Goal: Information Seeking & Learning: Learn about a topic

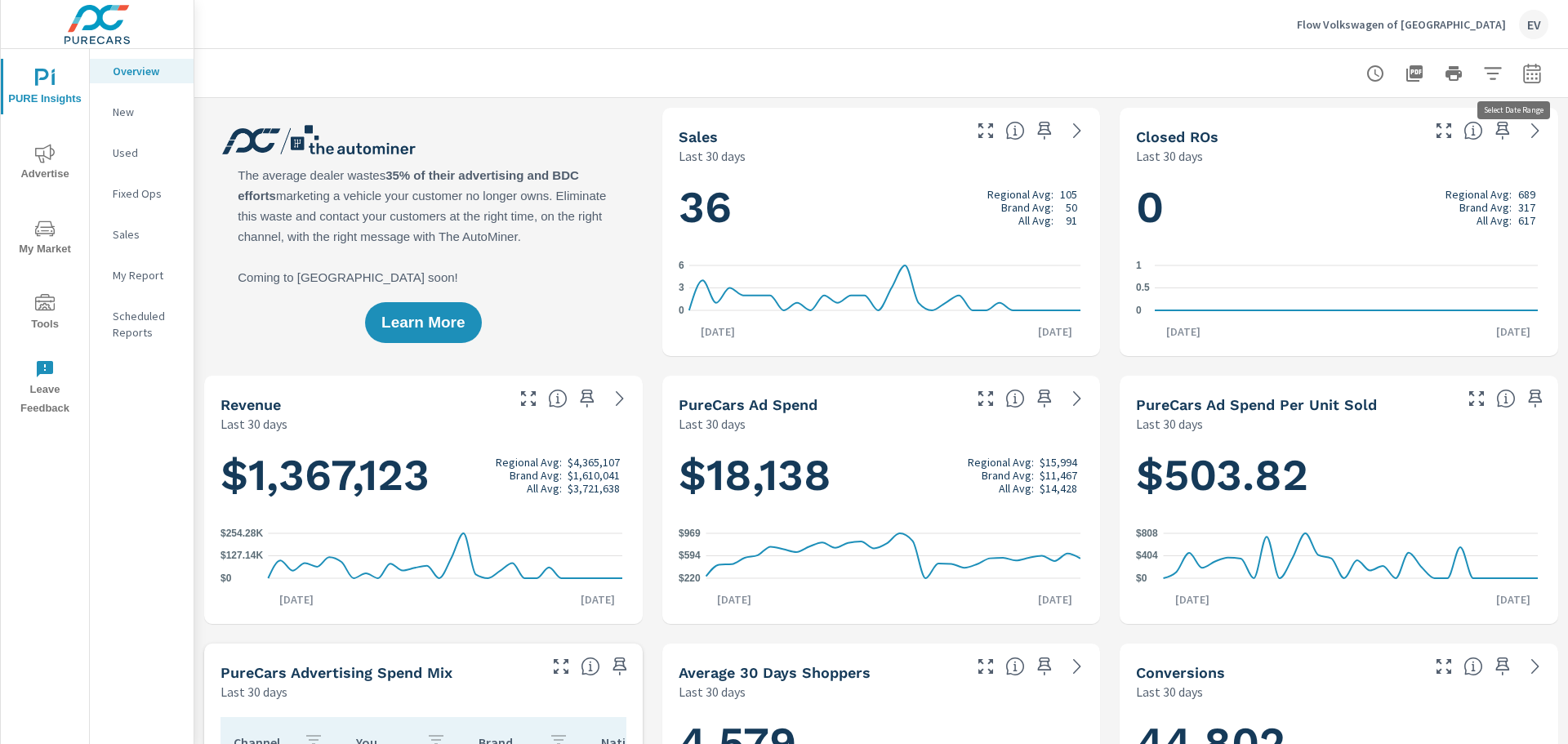
click at [1526, 73] on icon "button" at bounding box center [1531, 76] width 10 height 7
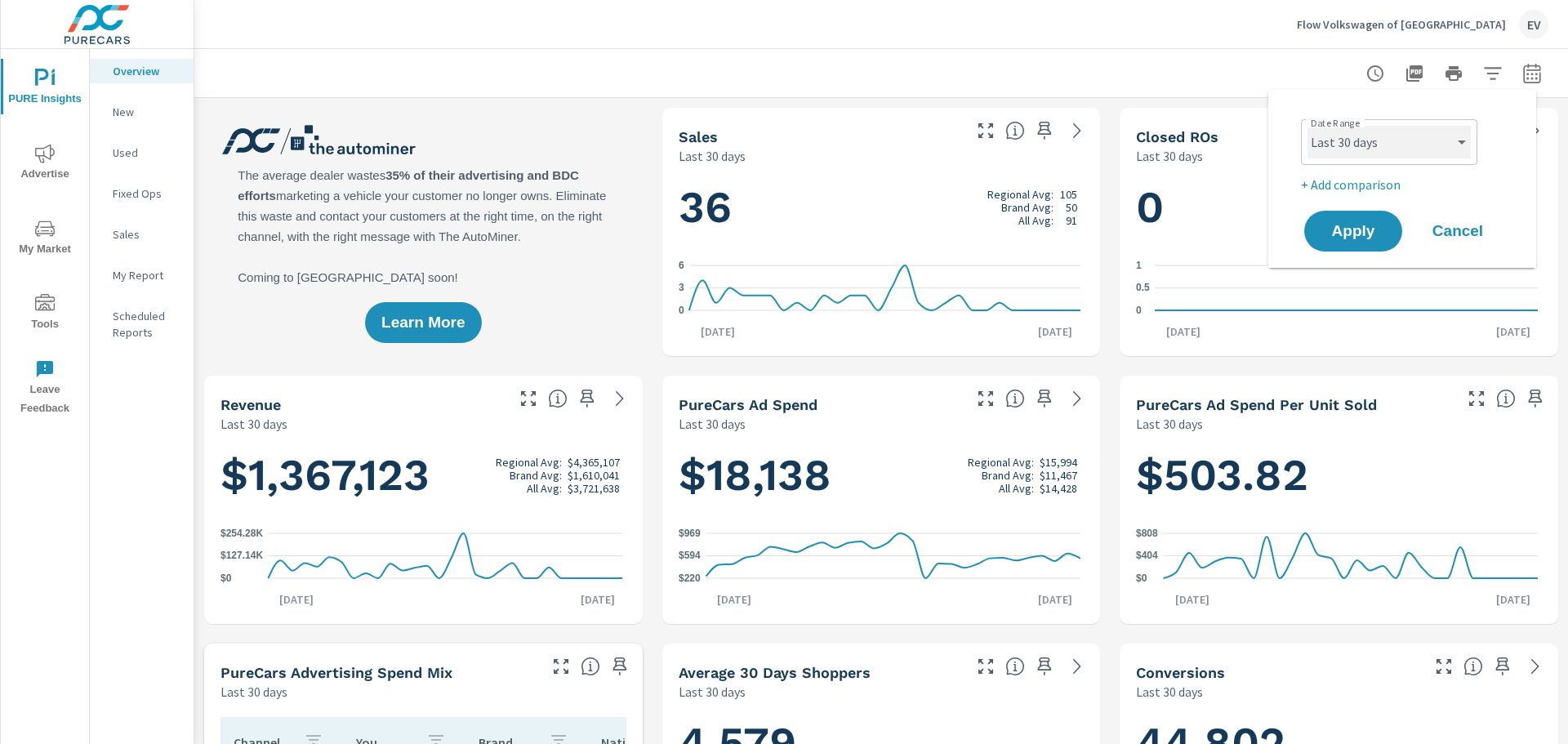
click at [1401, 131] on select "Custom [DATE] Last week Last 7 days Last 14 days Last 30 days Last 45 days Last…" at bounding box center [1389, 142] width 164 height 32
select select "Month to date"
click at [1307, 126] on select "Custom [DATE] Last week Last 7 days Last 14 days Last 30 days Last 45 days Last…" at bounding box center [1389, 142] width 164 height 32
click at [1386, 234] on span "Apply" at bounding box center [1353, 232] width 67 height 15
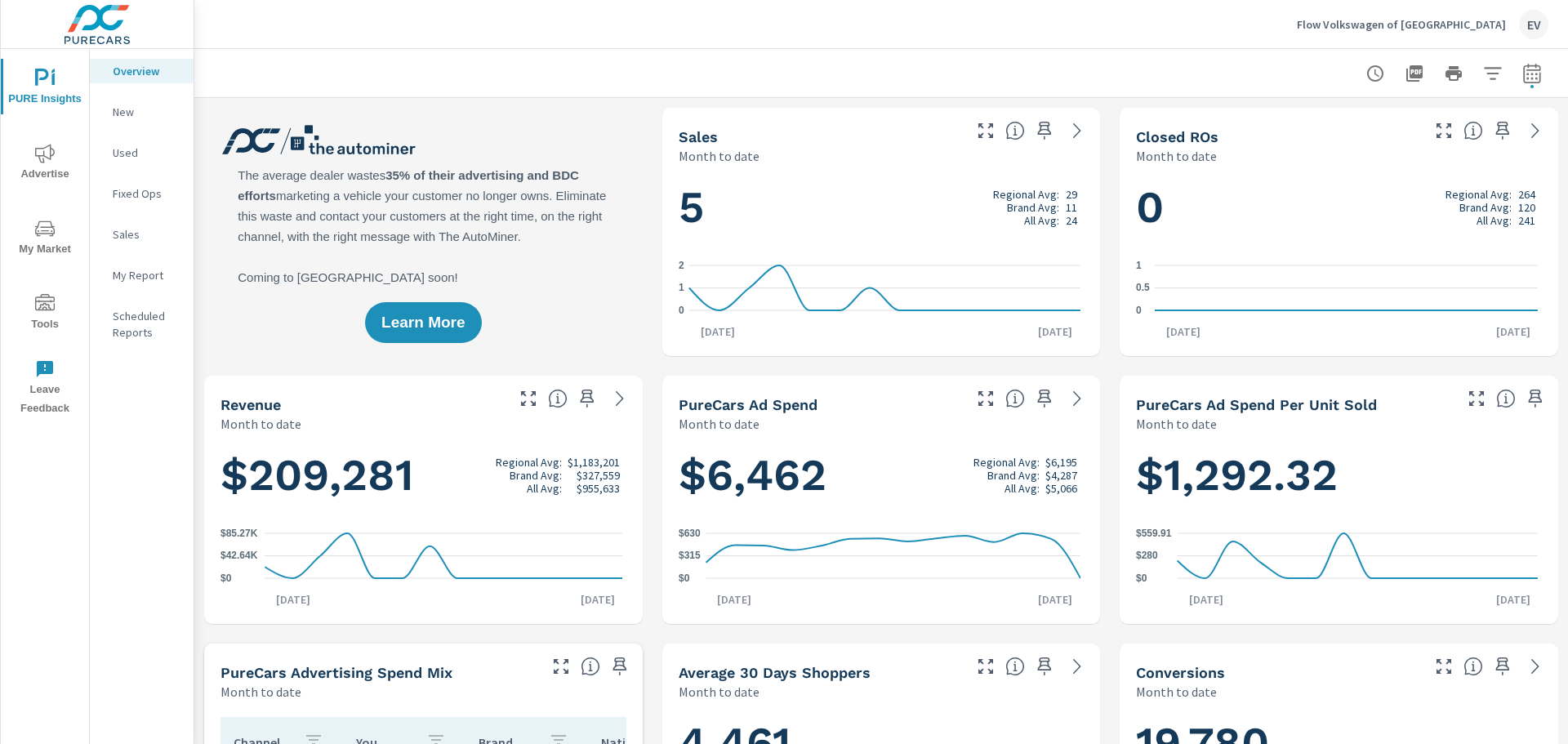
click at [49, 227] on icon "nav menu" at bounding box center [44, 228] width 20 height 15
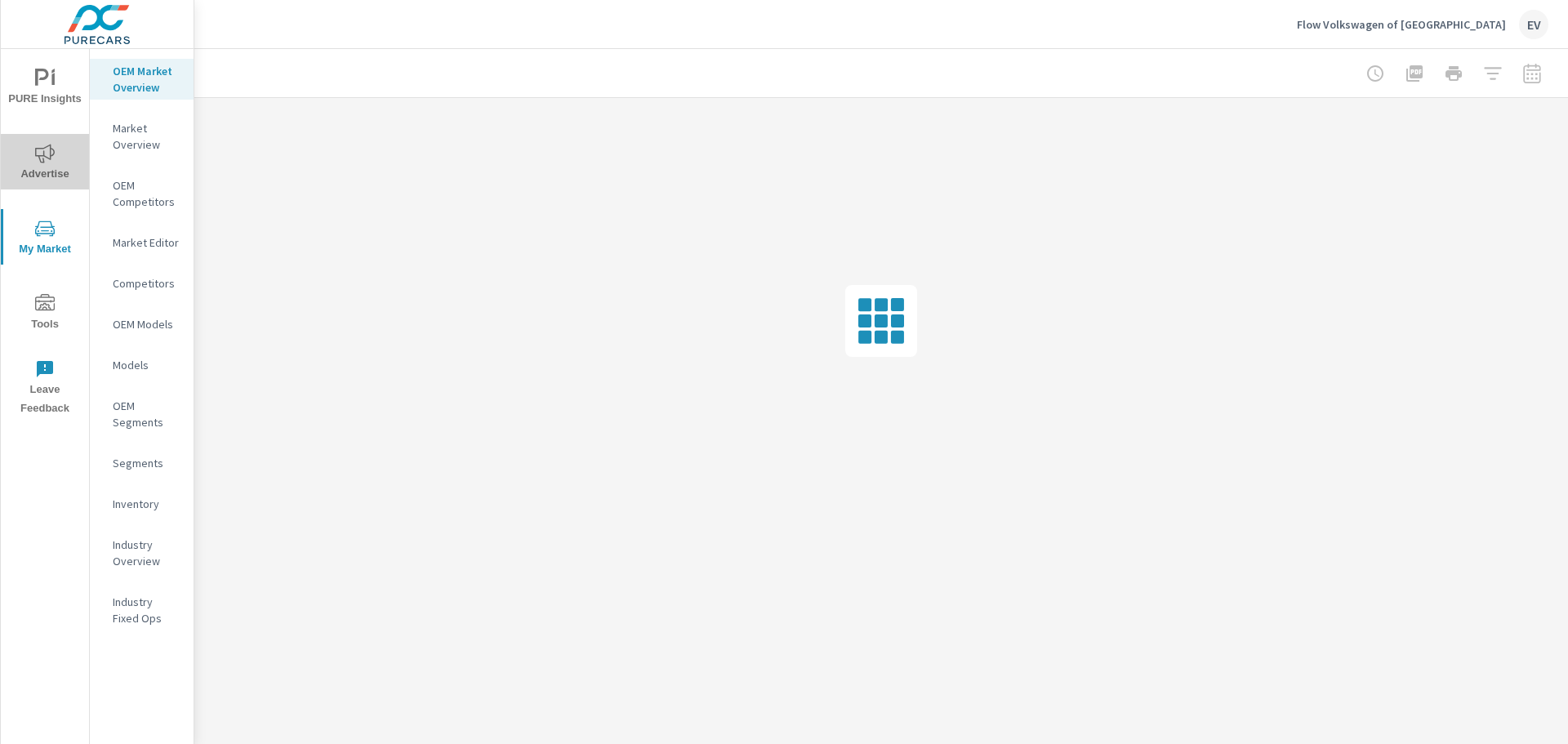
click at [41, 178] on span "Advertise" at bounding box center [45, 164] width 78 height 40
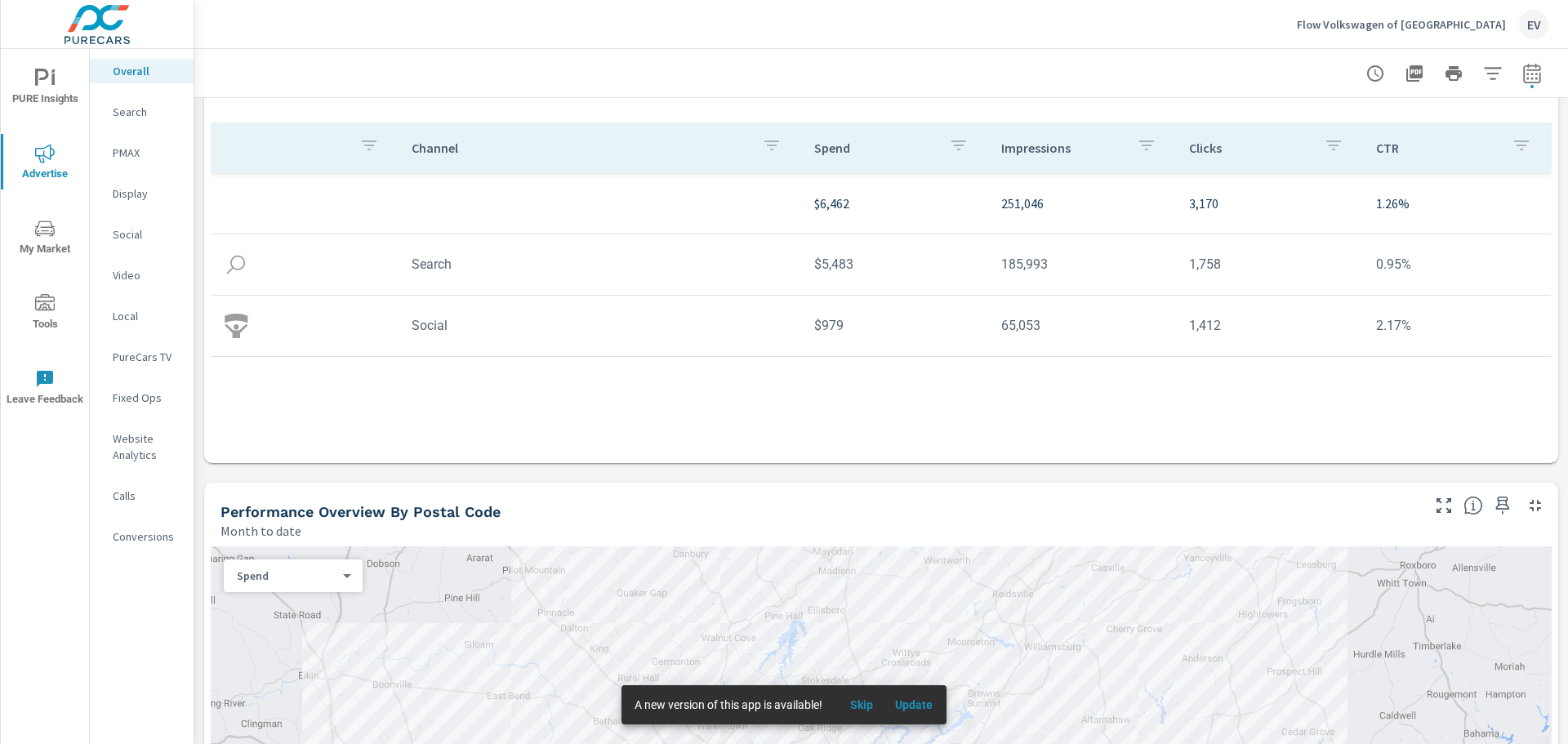
scroll to position [487, 0]
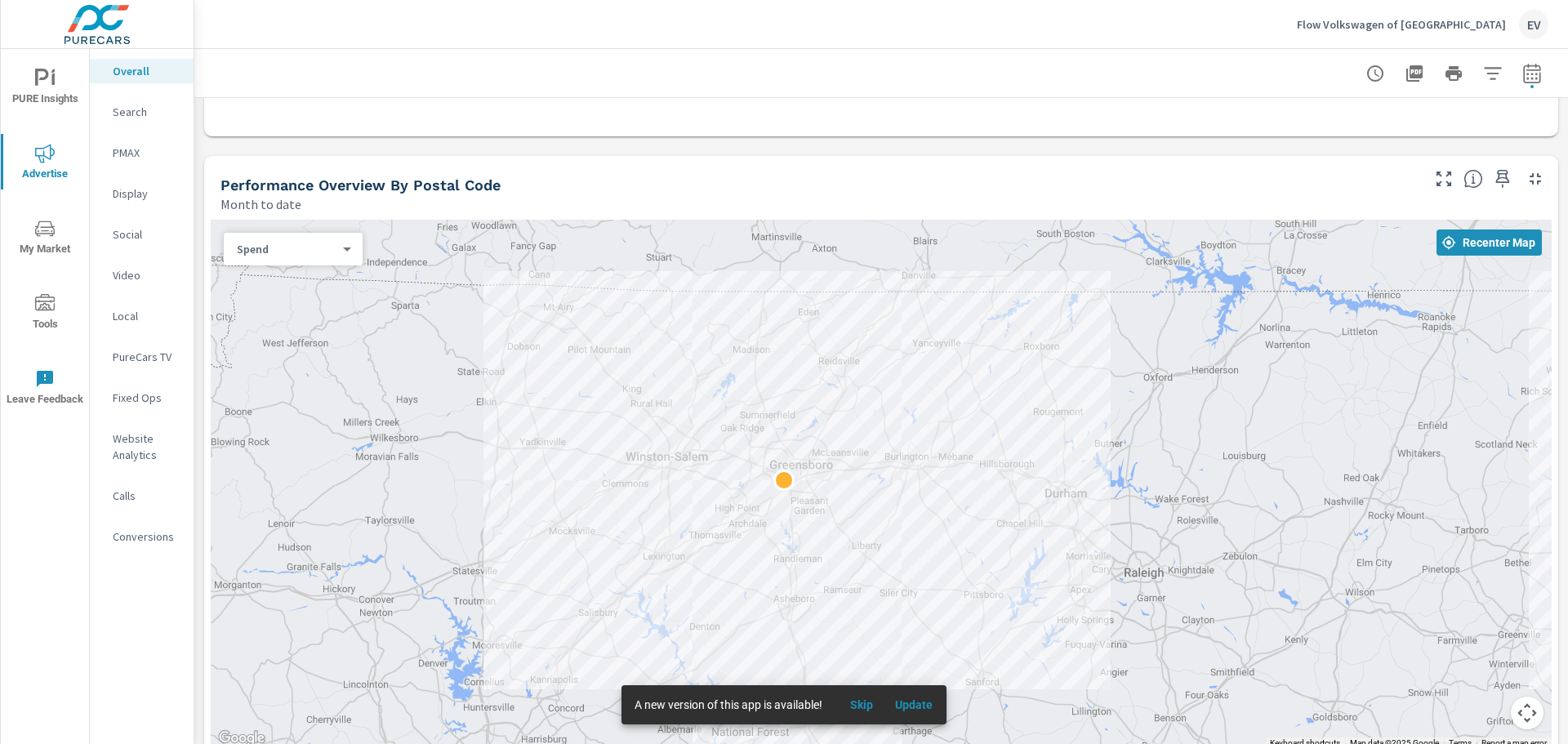
drag, startPoint x: 1326, startPoint y: 404, endPoint x: 897, endPoint y: 499, distance: 439.4
click at [897, 499] on div at bounding box center [881, 484] width 1341 height 529
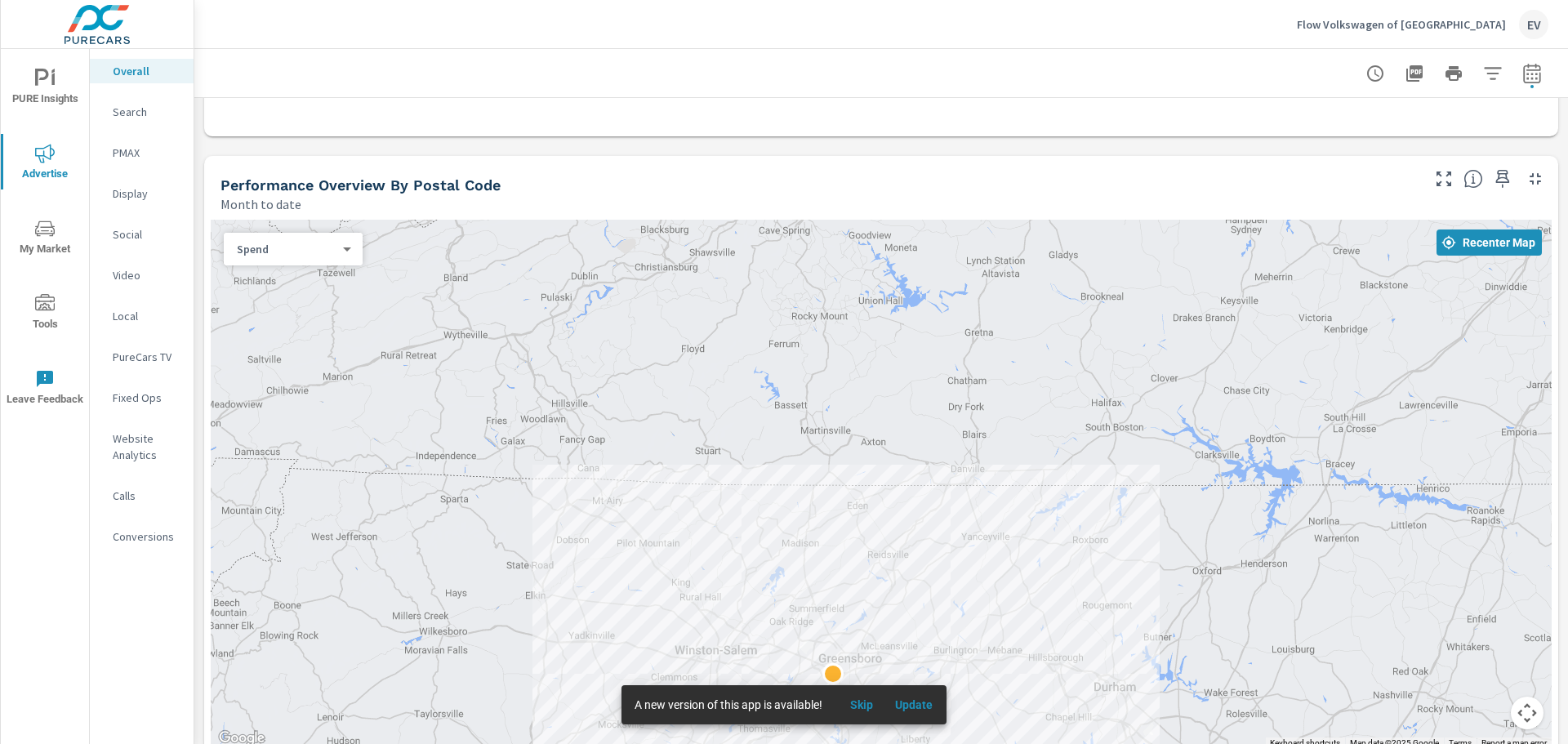
drag, startPoint x: 1017, startPoint y: 320, endPoint x: 1067, endPoint y: 516, distance: 202.3
click at [1067, 516] on div at bounding box center [881, 484] width 1341 height 529
click at [49, 242] on span "My Market" at bounding box center [45, 239] width 78 height 40
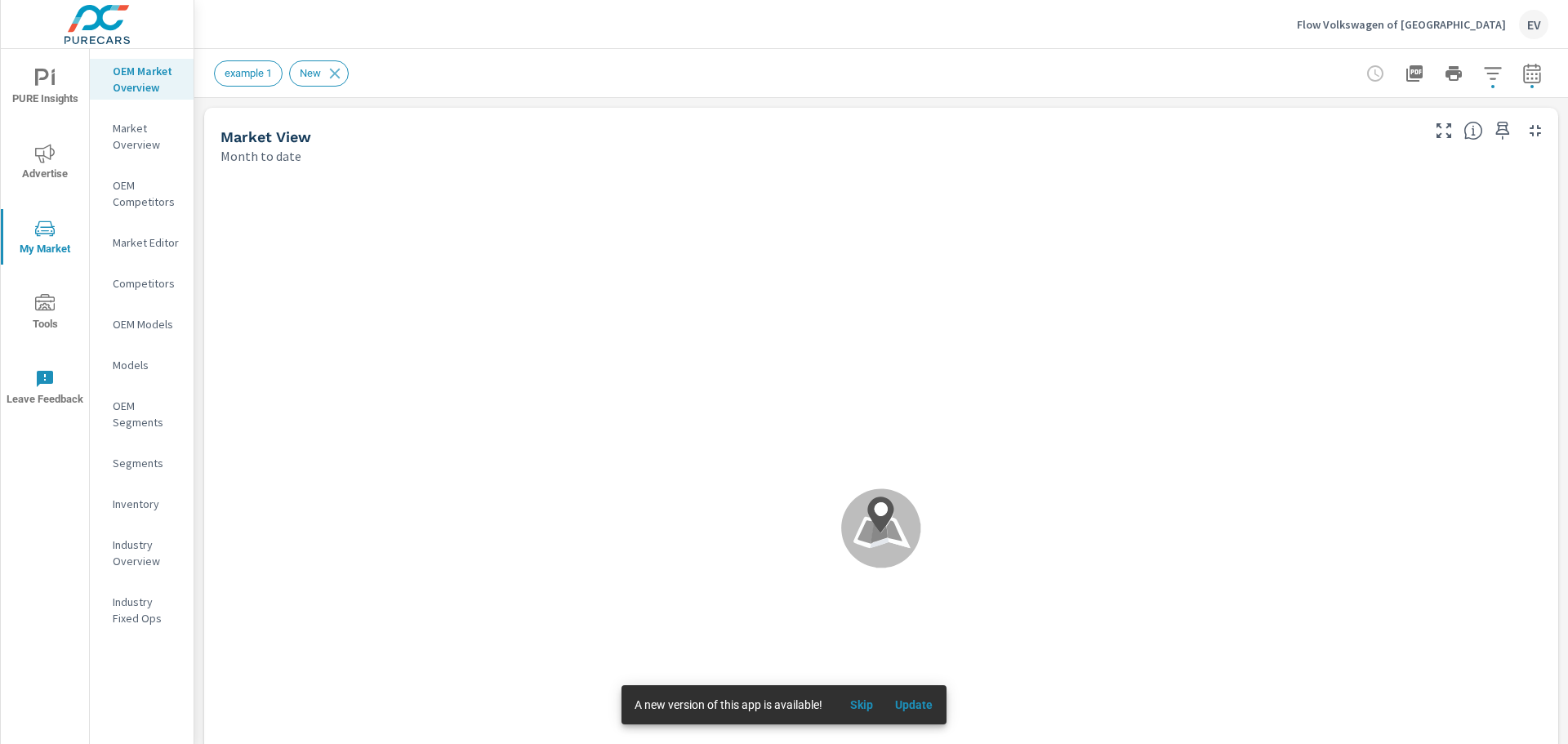
click at [140, 125] on p "Market Overview" at bounding box center [147, 136] width 68 height 32
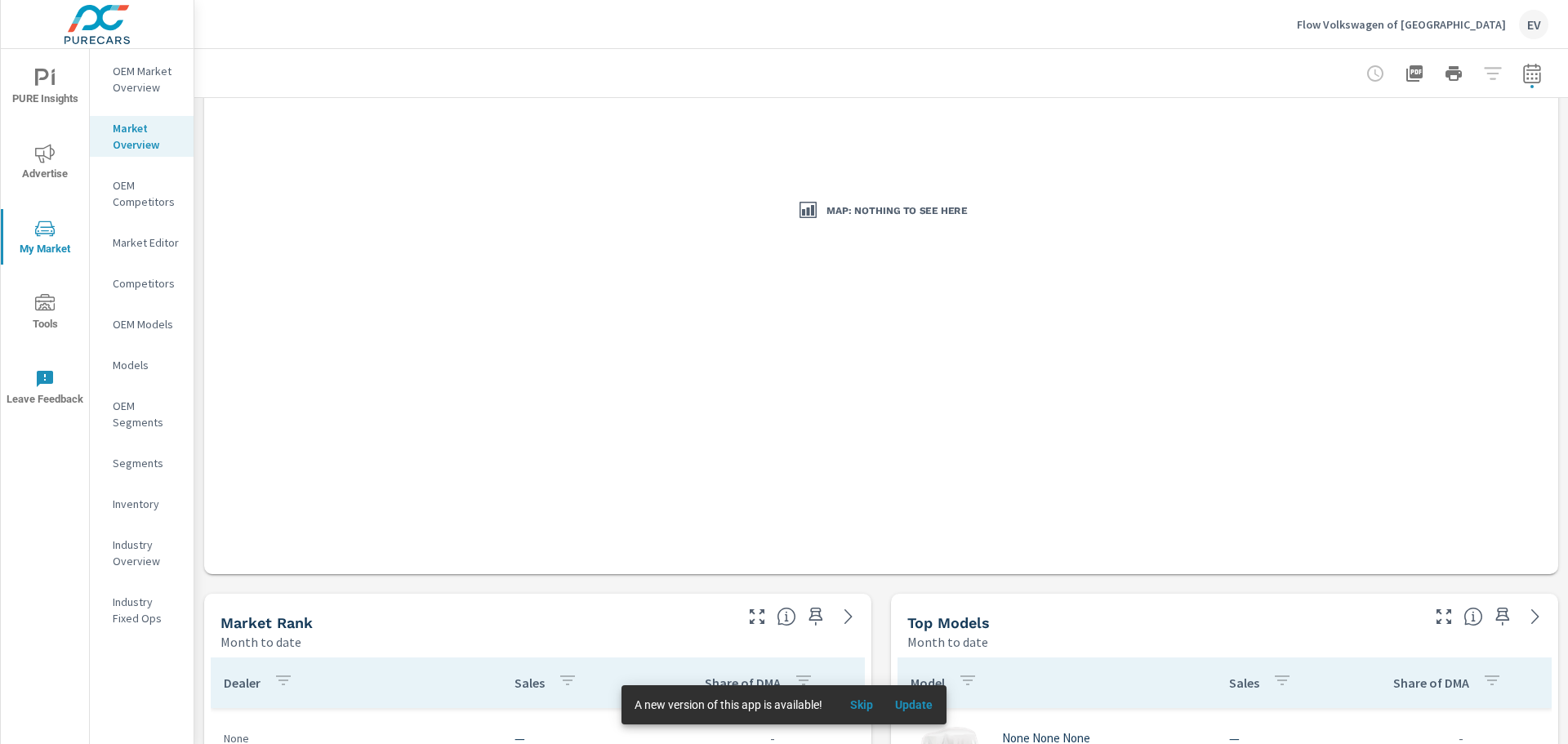
scroll to position [328, 0]
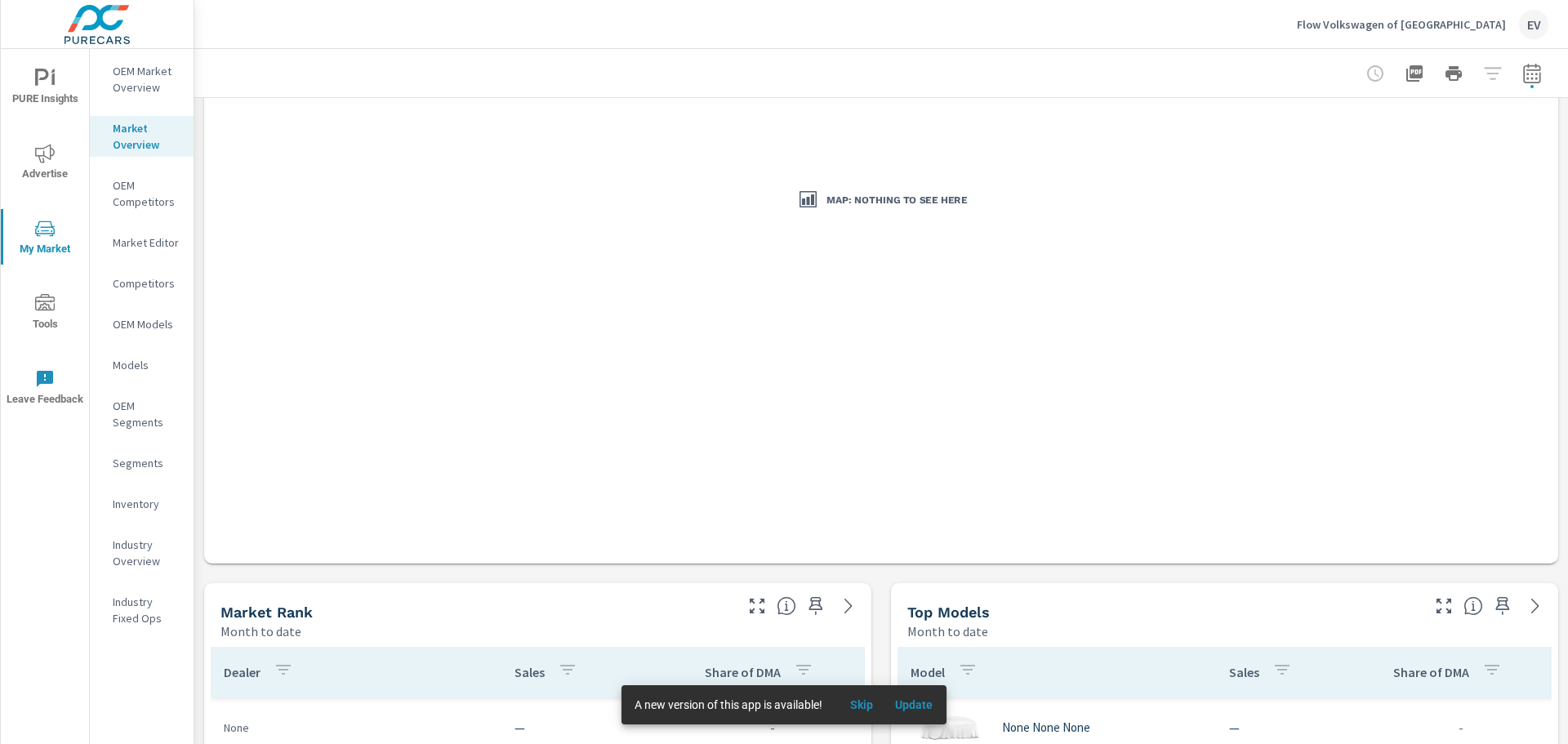
click at [932, 203] on h3 "Map: Nothing to see here" at bounding box center [896, 200] width 141 height 14
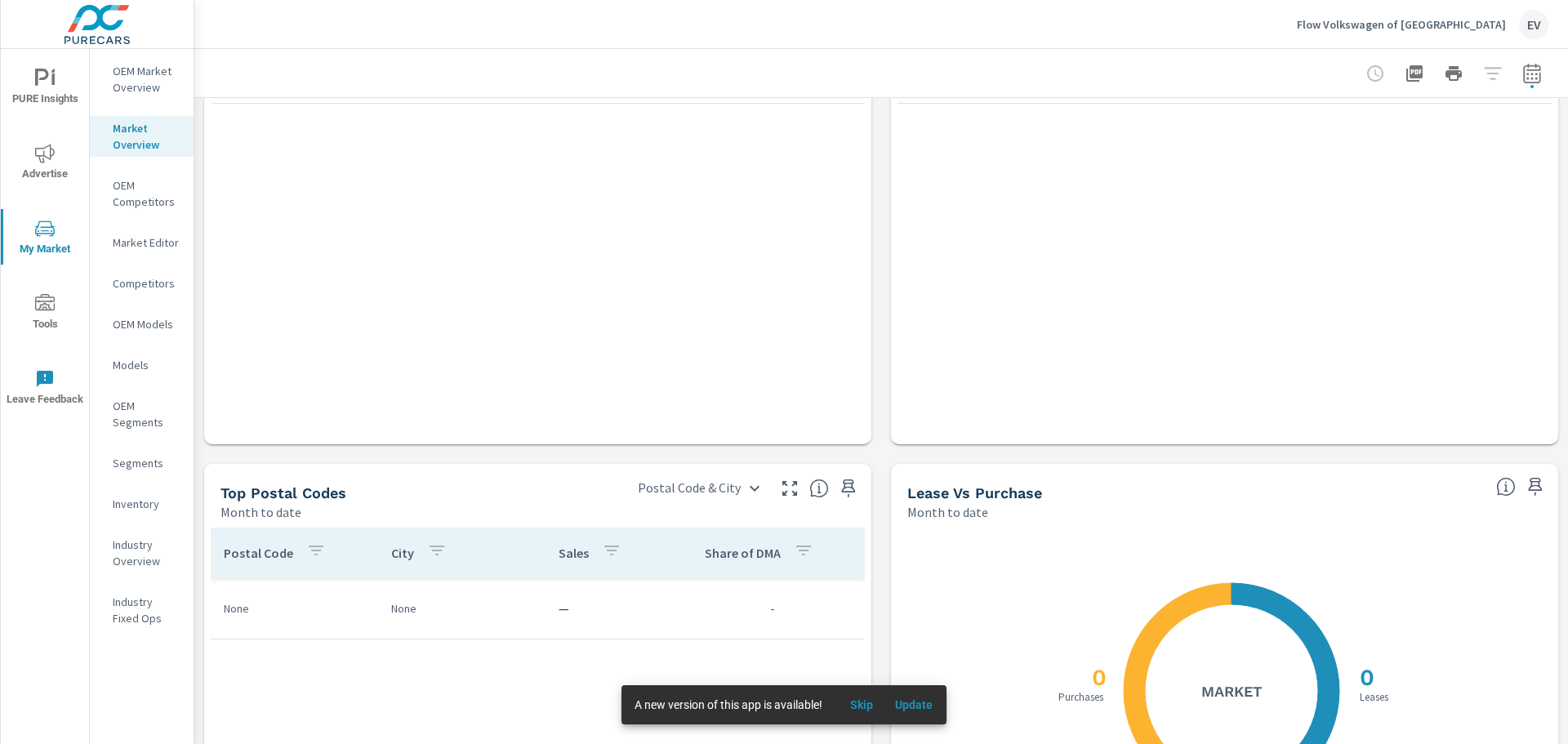
scroll to position [1364, 0]
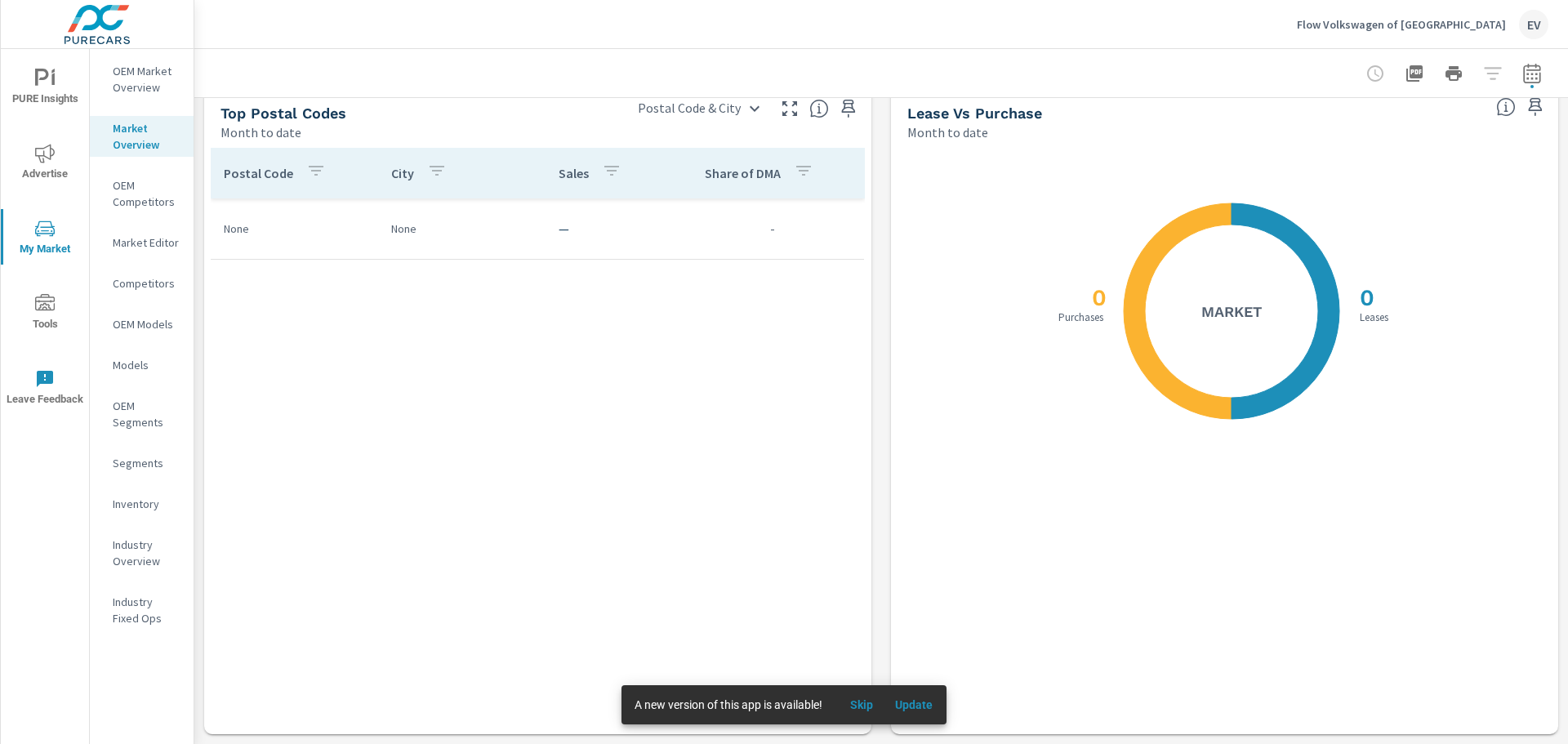
click at [918, 695] on button "Update" at bounding box center [914, 705] width 52 height 26
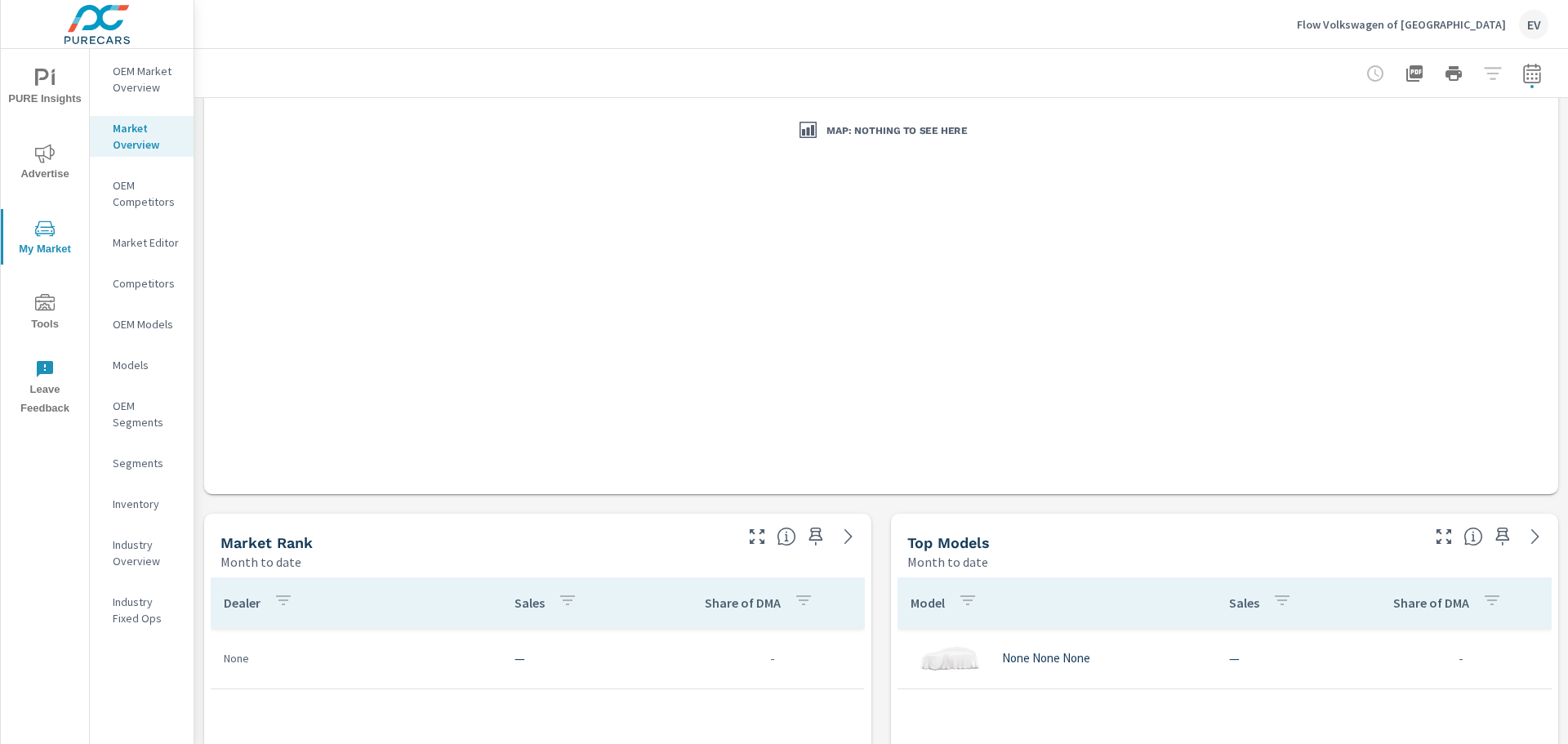
scroll to position [490, 0]
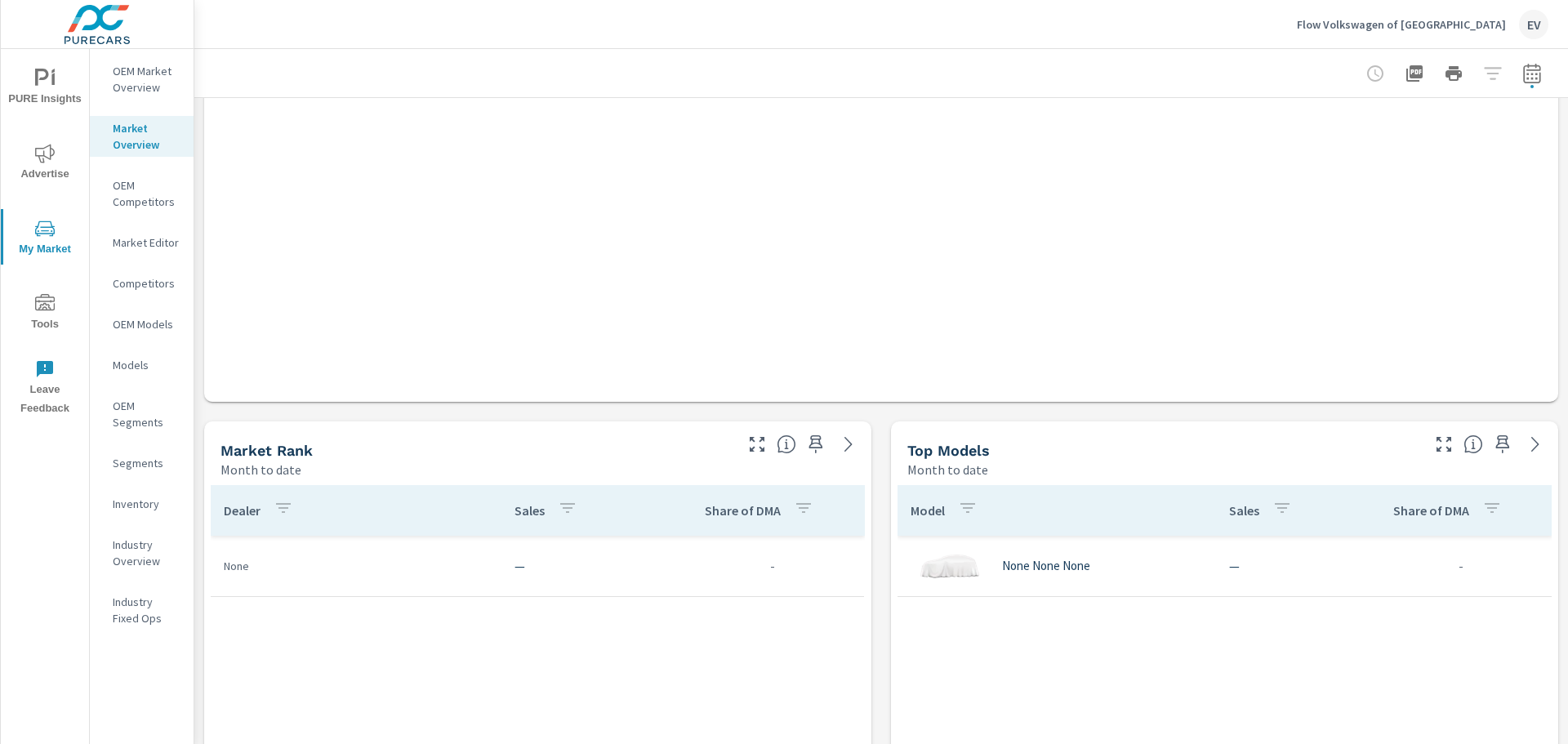
click at [1522, 80] on icon "button" at bounding box center [1531, 73] width 20 height 20
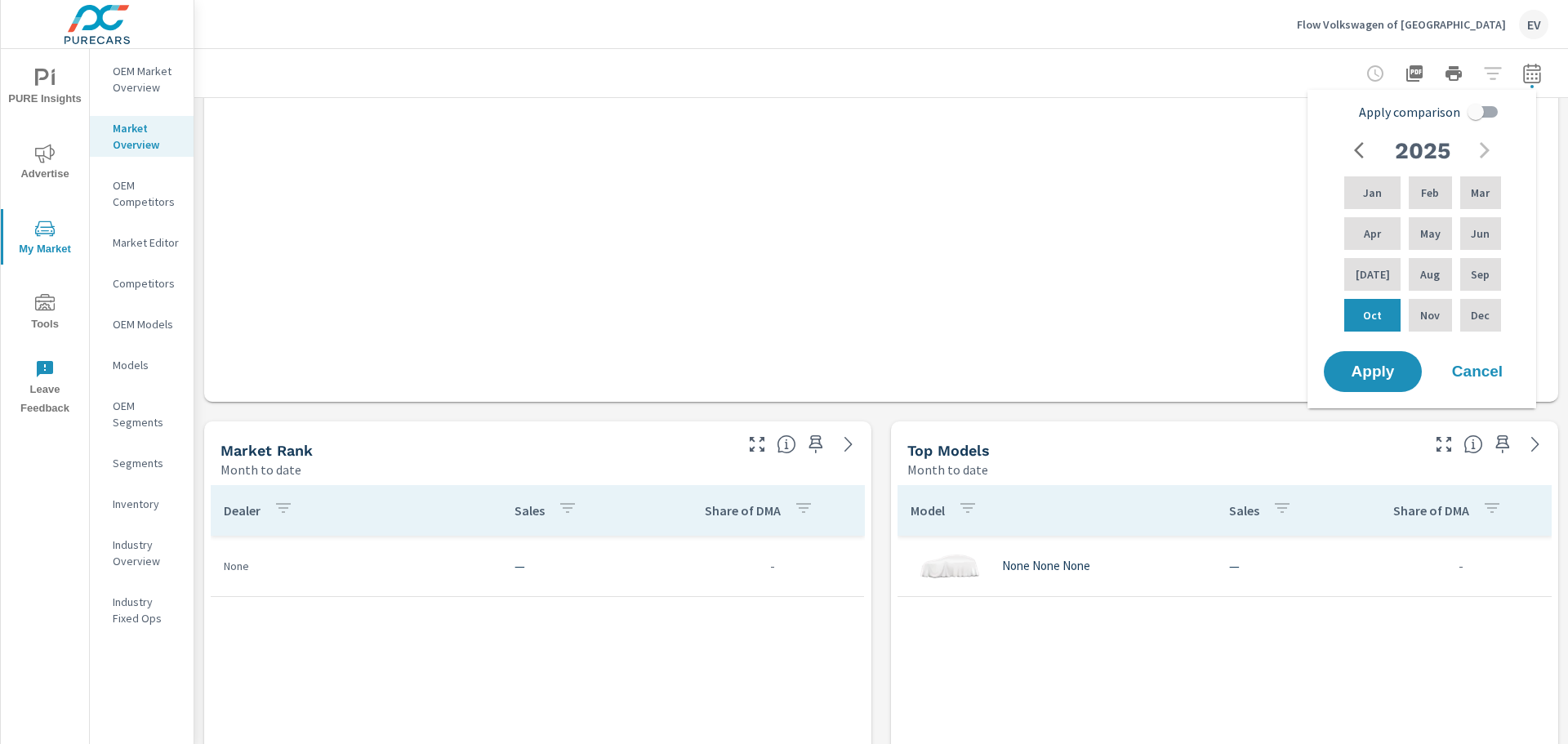
click at [1208, 84] on div at bounding box center [881, 73] width 1335 height 49
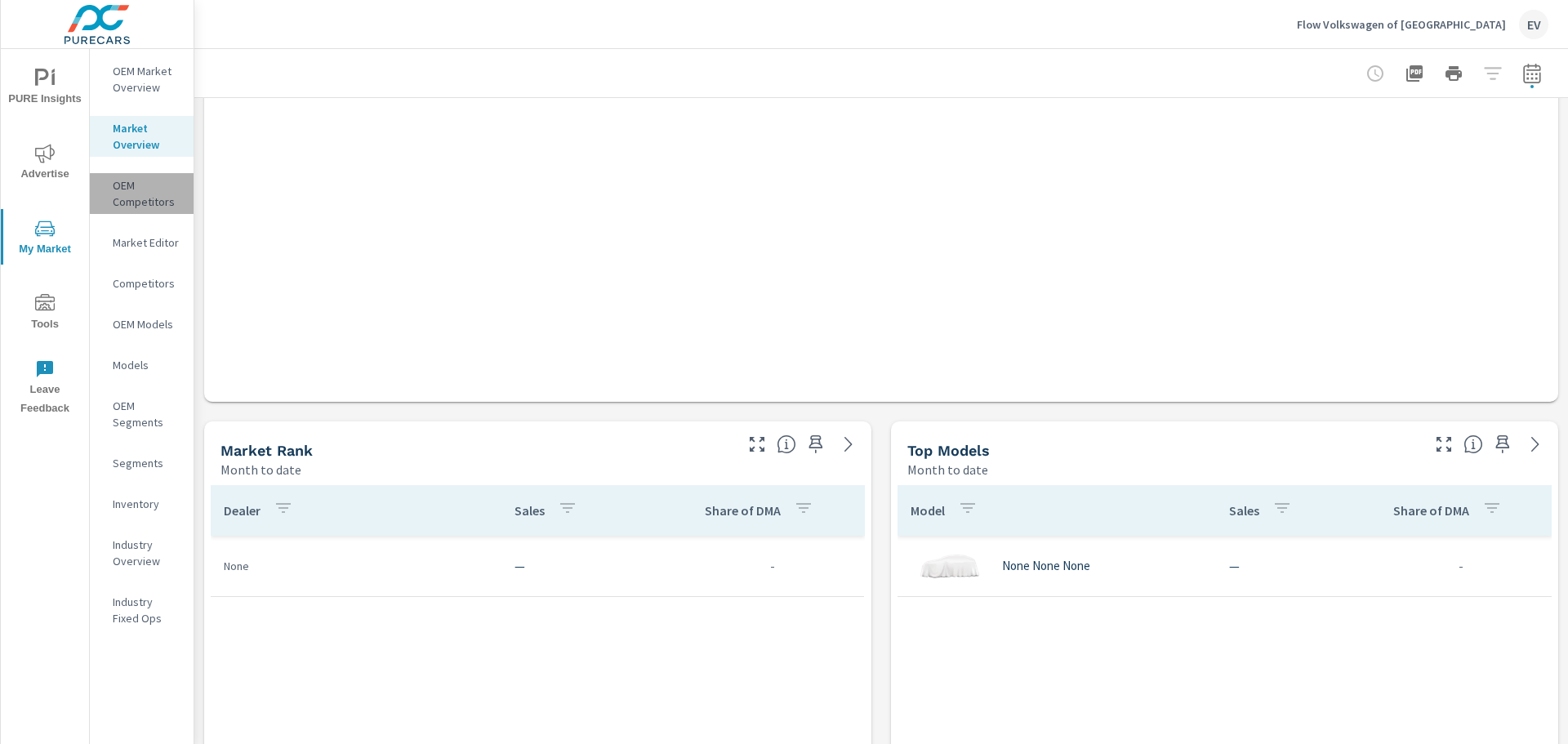
click at [161, 205] on p "OEM Competitors" at bounding box center [147, 193] width 68 height 32
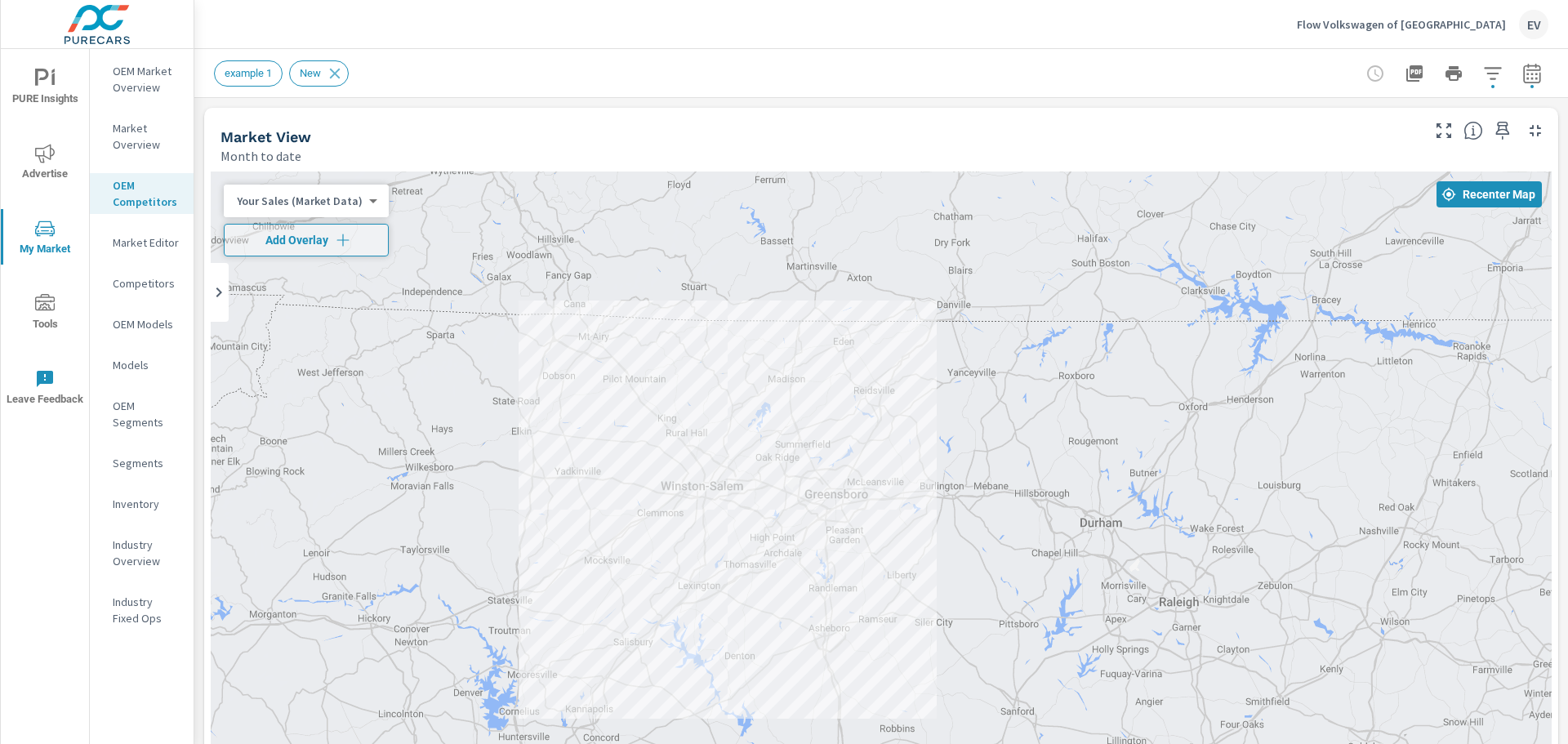
drag, startPoint x: 970, startPoint y: 422, endPoint x: 865, endPoint y: 433, distance: 105.6
click at [862, 435] on div at bounding box center [881, 503] width 1341 height 663
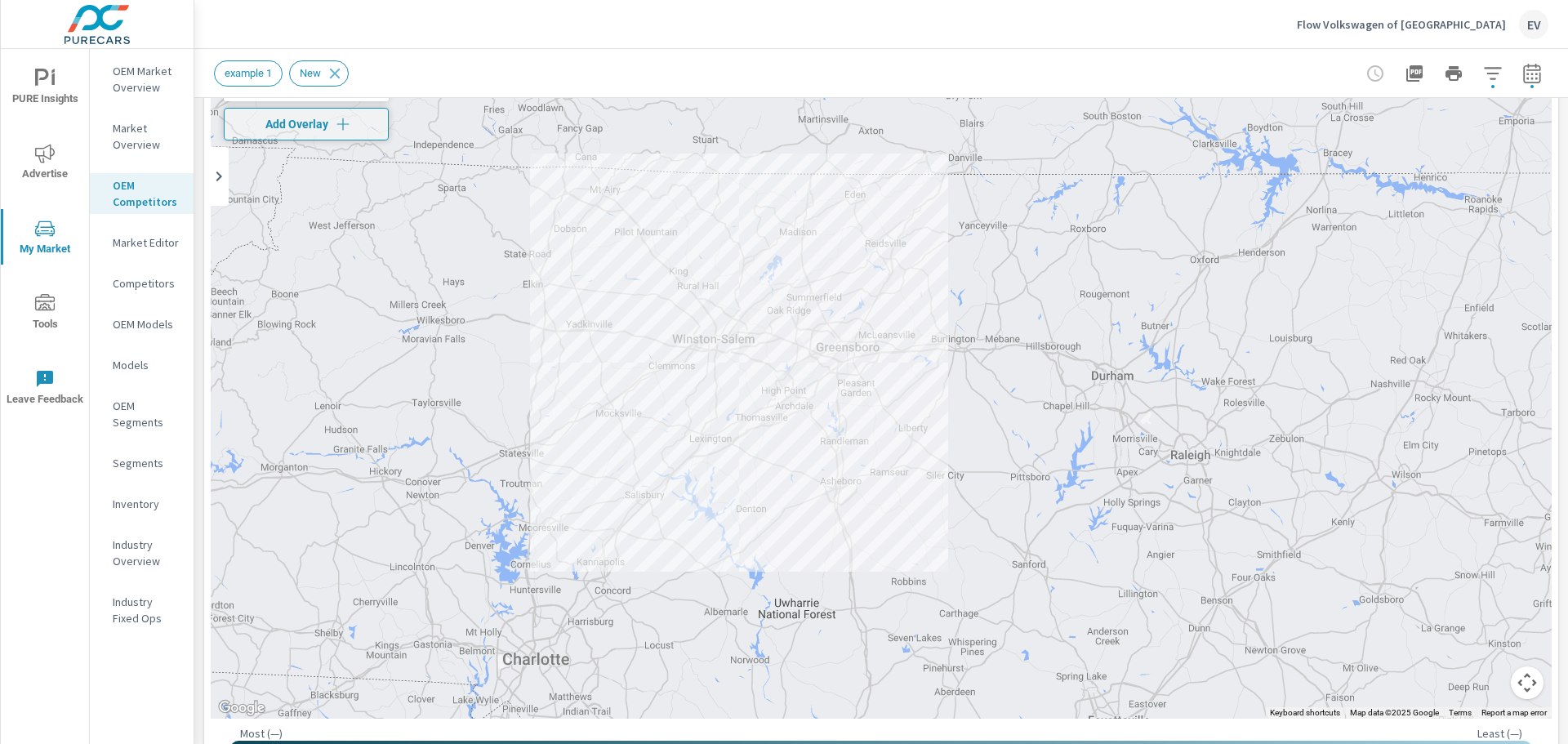
scroll to position [102, 0]
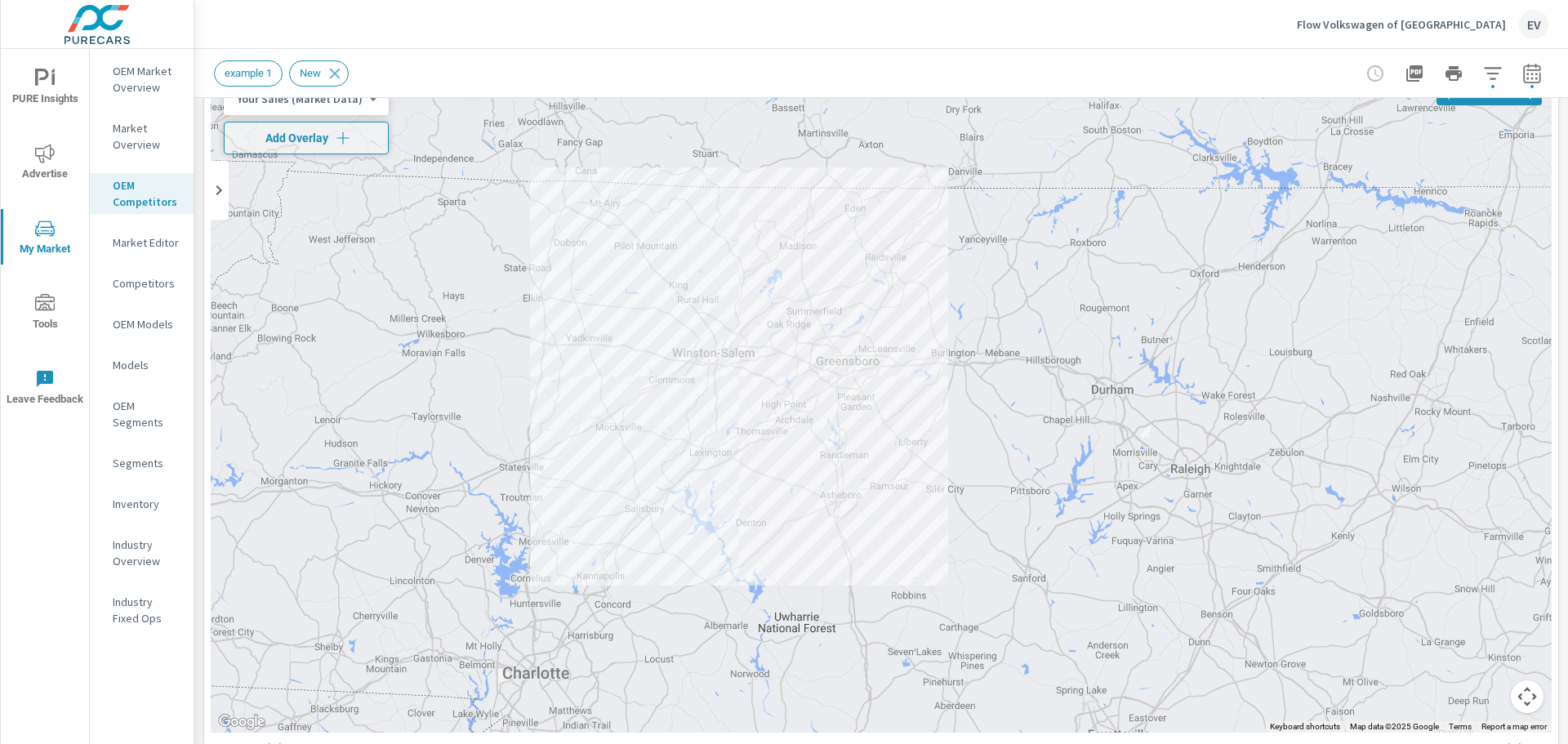
click at [342, 108] on div "Your Sales (Market Data) 0 ​" at bounding box center [307, 99] width 165 height 32
click at [366, 97] on header "example 1 New" at bounding box center [881, 74] width 1374 height 49
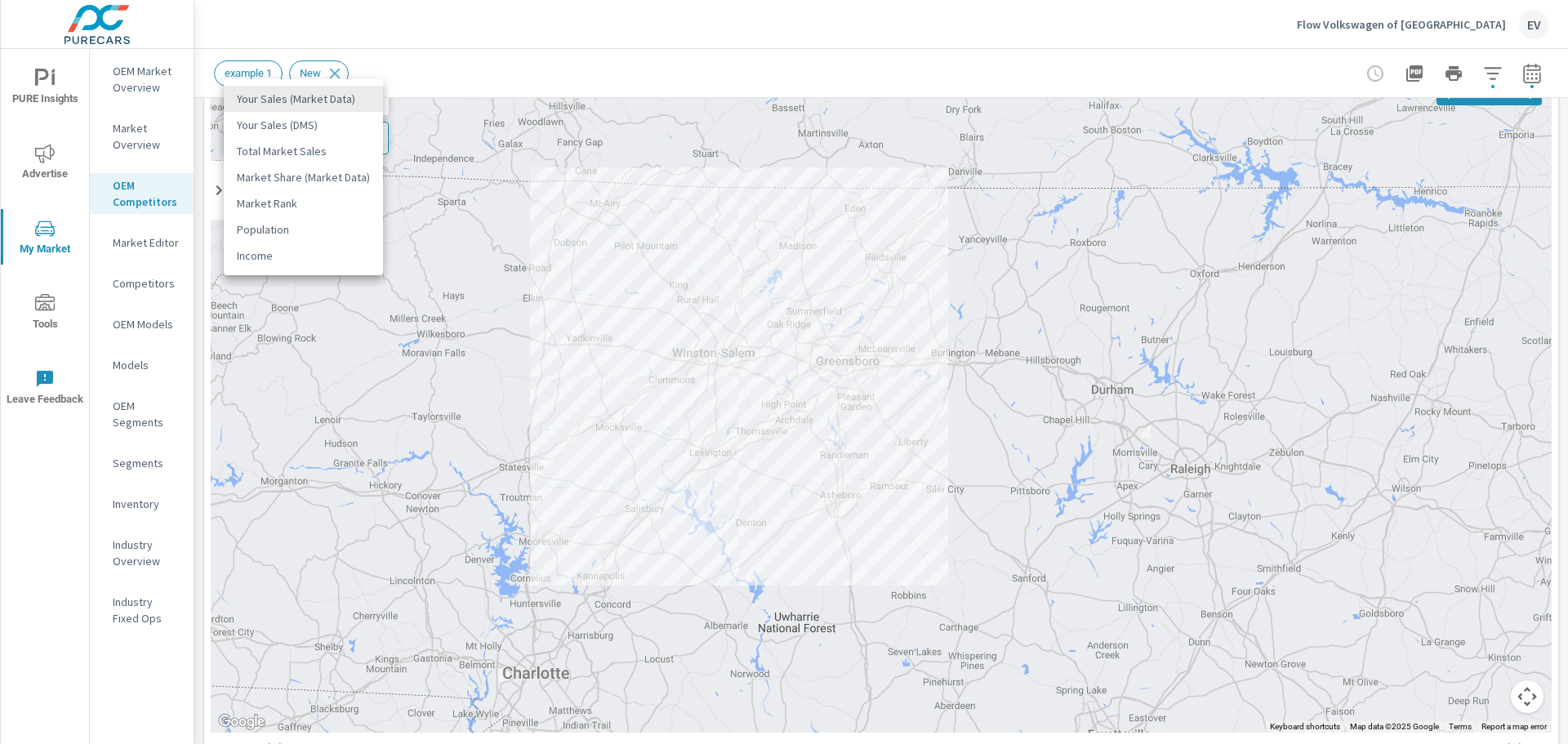
click at [367, 101] on body "PURE Insights Advertise My Market Tools Leave Feedback OEM Market Overview Mark…" at bounding box center [784, 372] width 1568 height 744
click at [337, 124] on li "Your Sales (DMS)" at bounding box center [303, 124] width 159 height 26
click at [336, 101] on body "PURE Insights Advertise My Market Tools Leave Feedback OEM Market Overview Mark…" at bounding box center [784, 372] width 1568 height 744
click at [336, 156] on li "Market Share (Market Data)" at bounding box center [303, 151] width 159 height 26
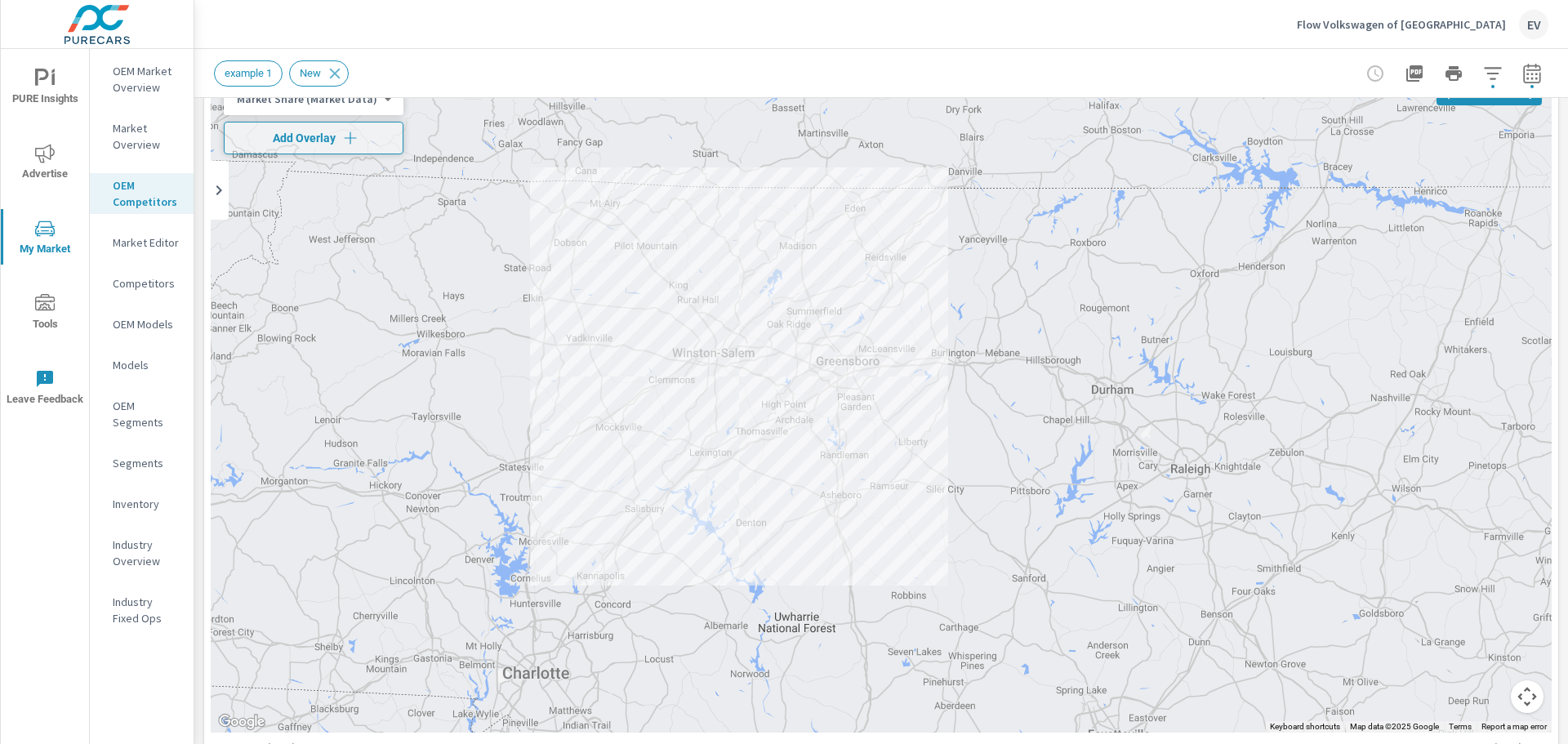
click at [335, 102] on body "PURE Insights Advertise My Market Tools Leave Feedback OEM Market Overview Mark…" at bounding box center [784, 372] width 1568 height 744
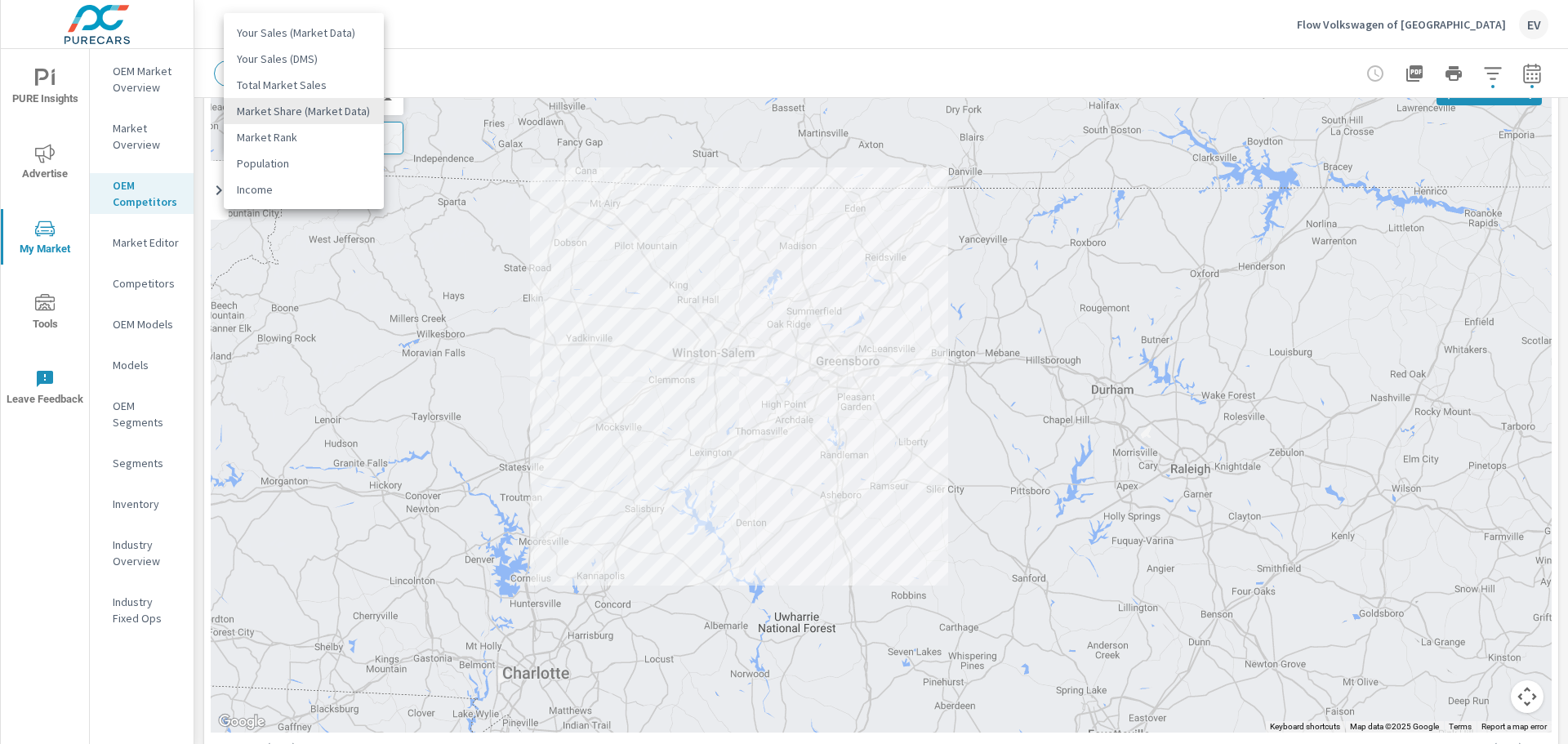
click at [320, 142] on li "Market Rank" at bounding box center [304, 137] width 160 height 26
click at [342, 107] on body "PURE Insights Advertise My Market Tools Leave Feedback OEM Market Overview Mark…" at bounding box center [784, 372] width 1568 height 744
click at [325, 159] on li "Population" at bounding box center [303, 163] width 159 height 26
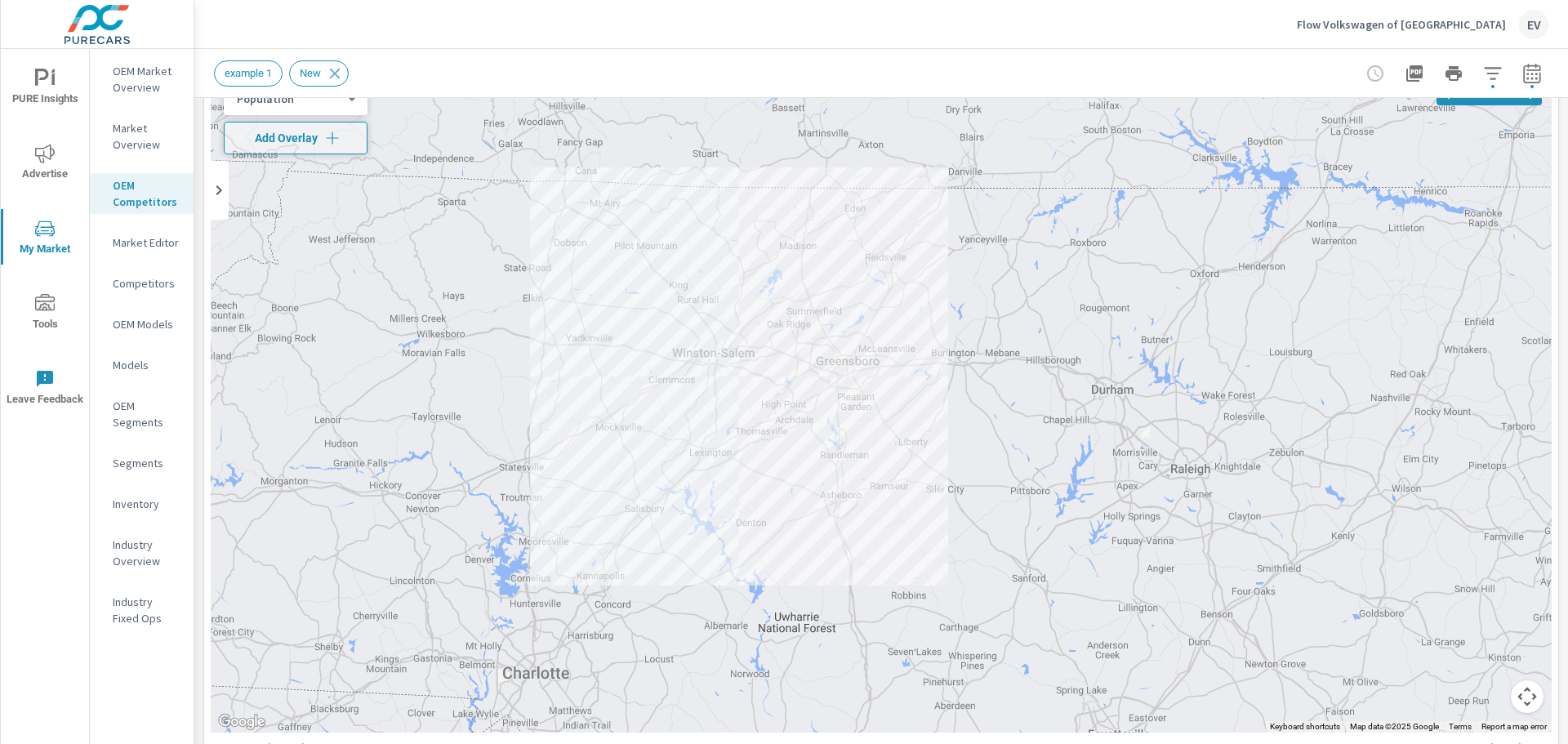
click at [337, 113] on div "Population 5 ​" at bounding box center [296, 99] width 144 height 32
click at [343, 107] on body "PURE Insights Advertise My Market Tools Leave Feedback OEM Market Overview Mark…" at bounding box center [784, 372] width 1568 height 744
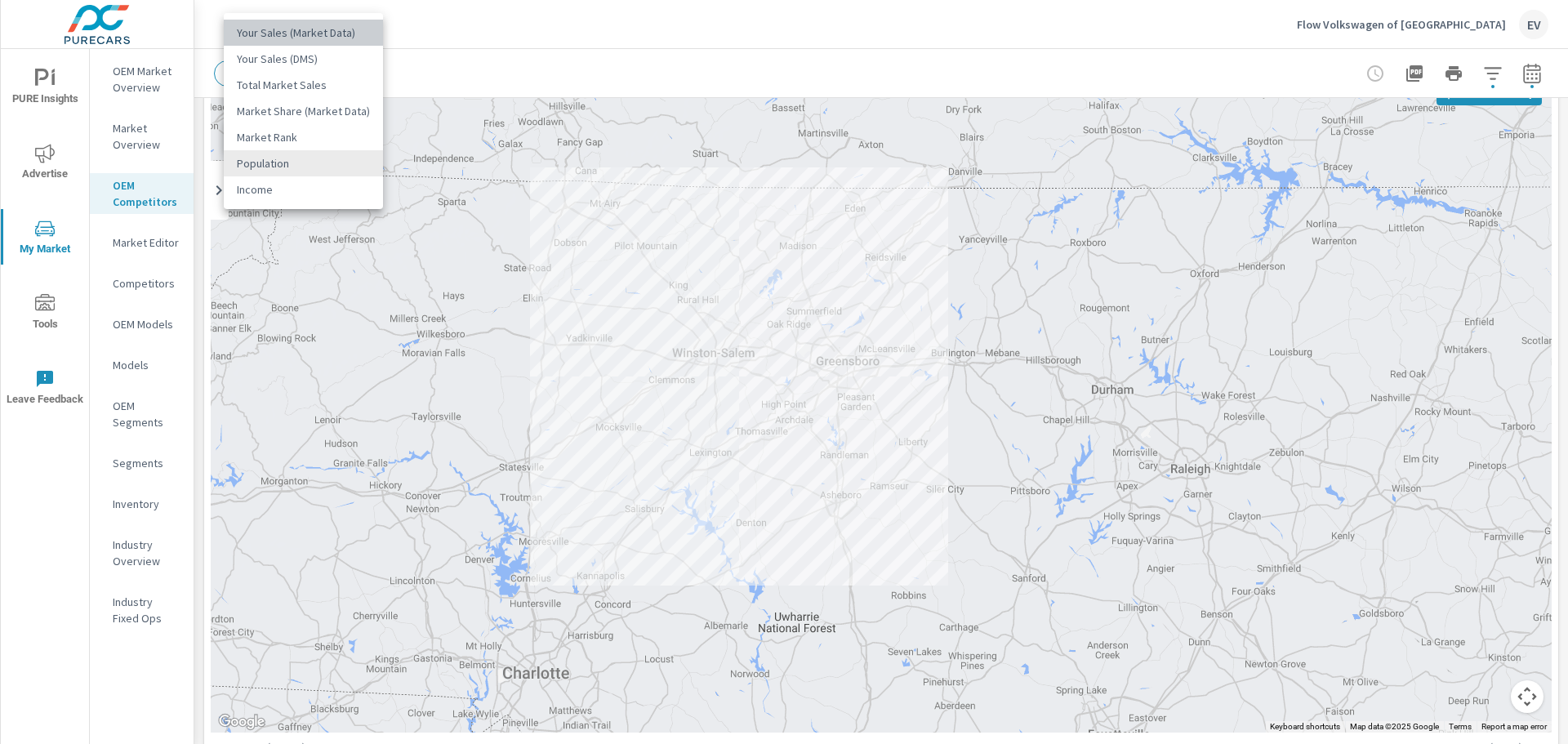
click at [332, 35] on li "Your Sales (Market Data)" at bounding box center [303, 32] width 159 height 26
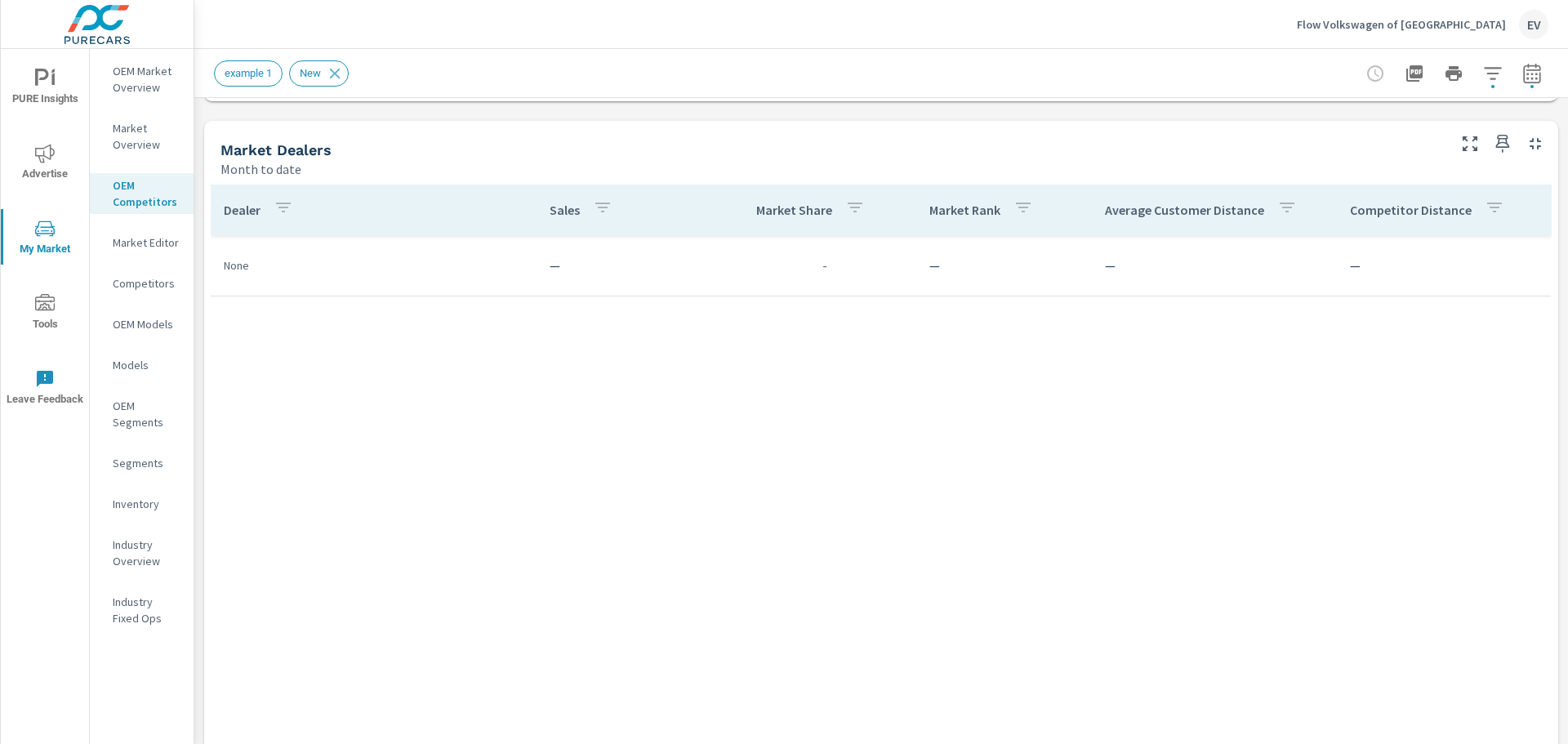
scroll to position [798, 0]
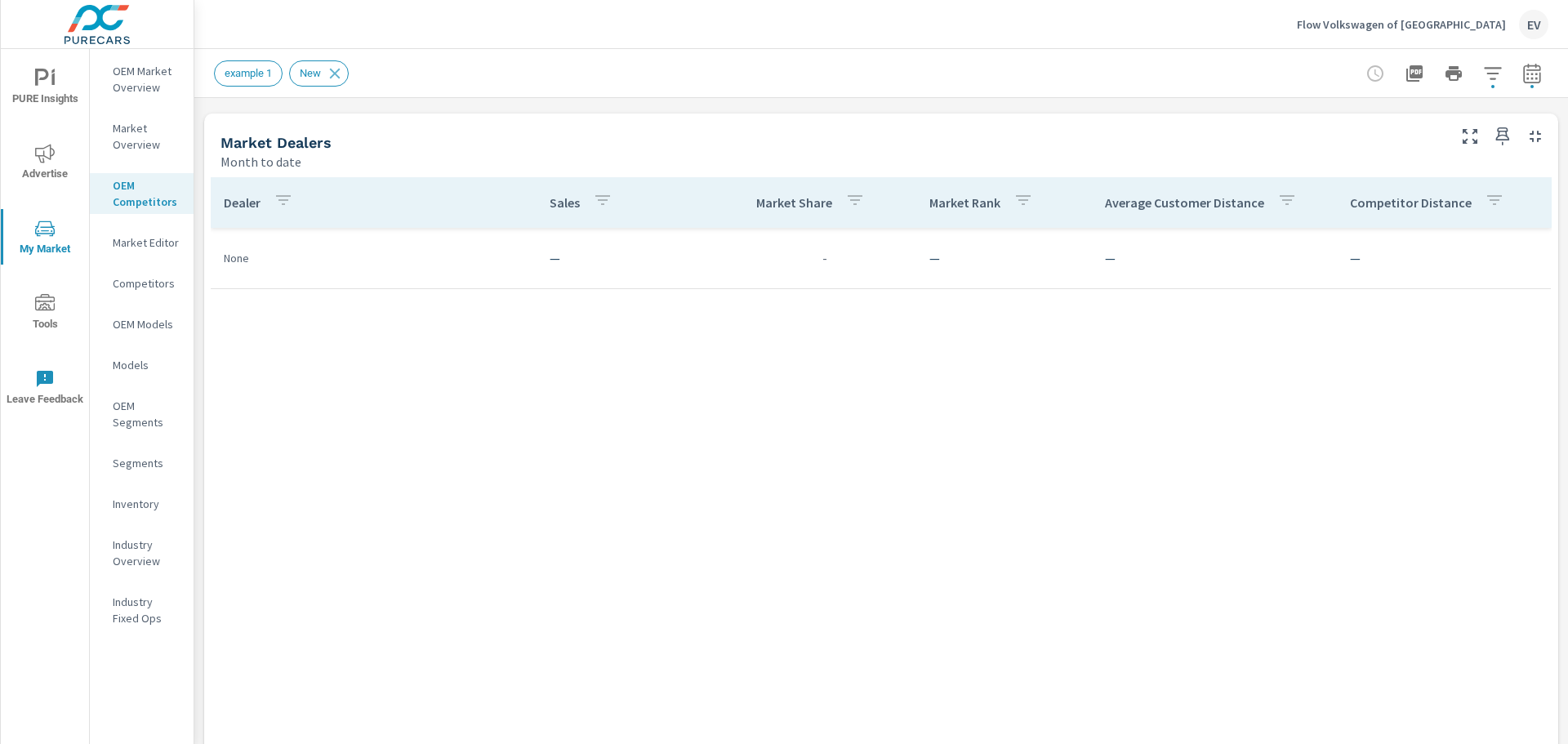
click at [155, 233] on div "Market Editor" at bounding box center [141, 242] width 104 height 25
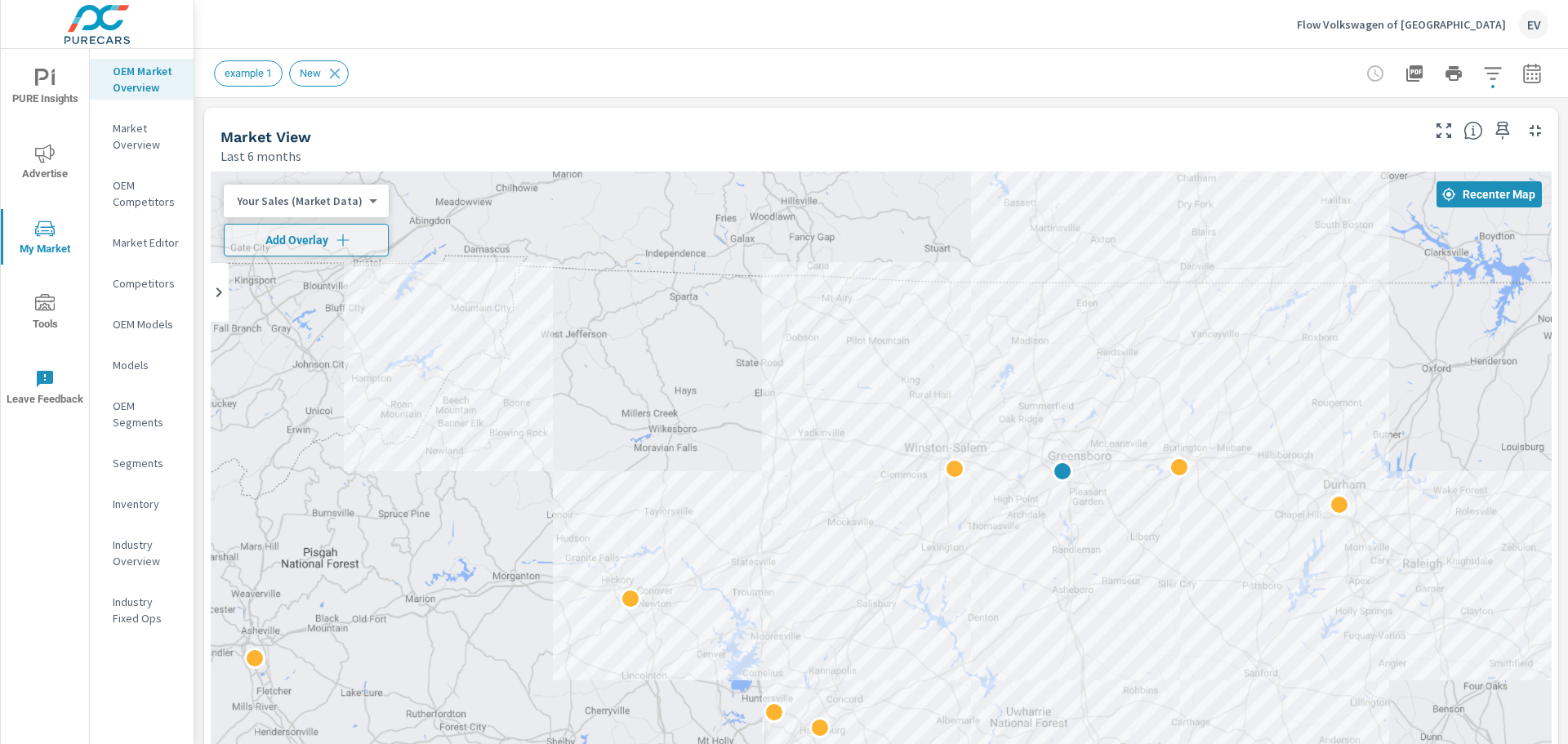
click at [339, 187] on div "Your Sales (Market Data) 0 ​" at bounding box center [307, 201] width 165 height 32
click at [352, 199] on body "PURE Insights Advertise My Market Tools Leave Feedback OEM Market Overview Mark…" at bounding box center [784, 372] width 1568 height 744
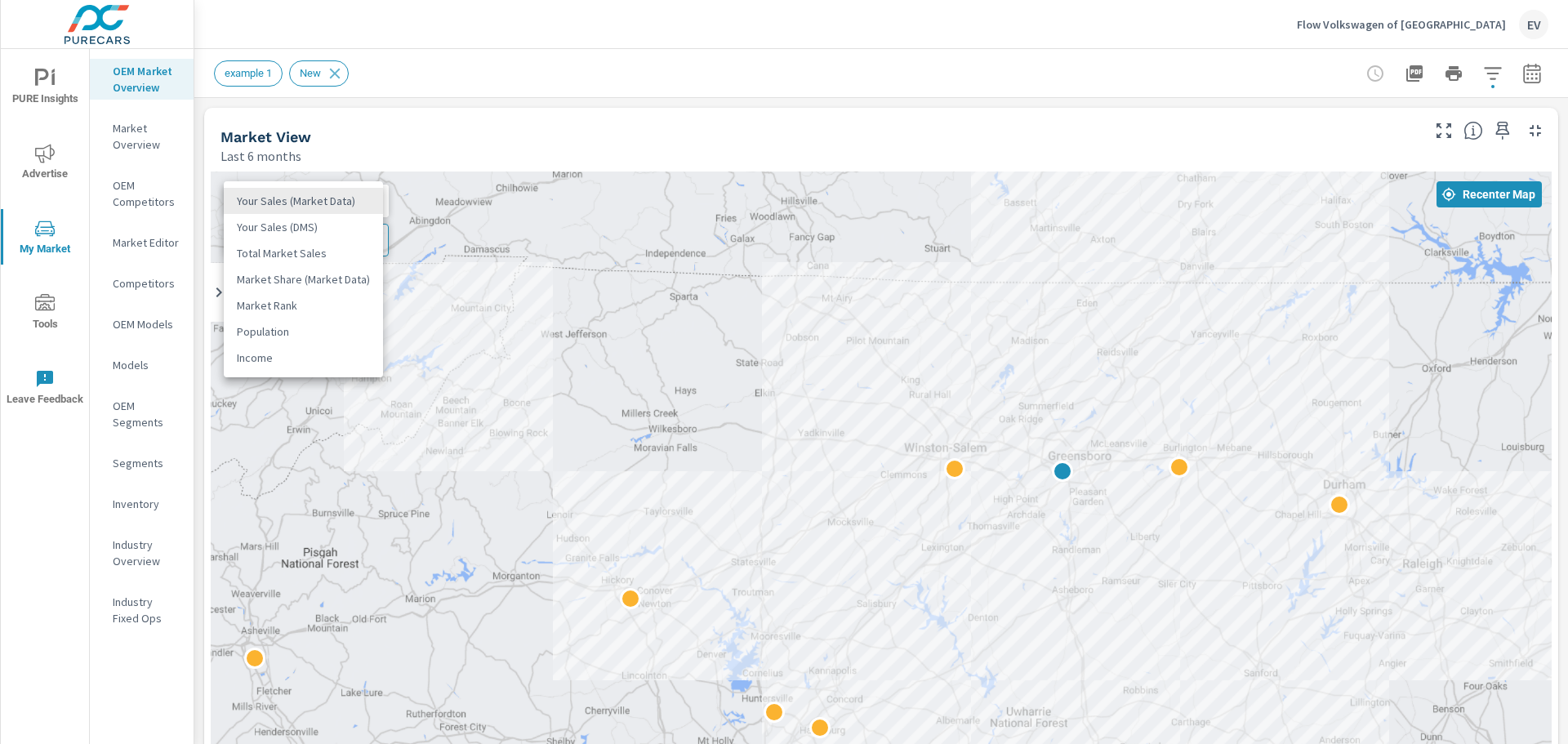
click at [331, 330] on li "Population" at bounding box center [303, 332] width 159 height 26
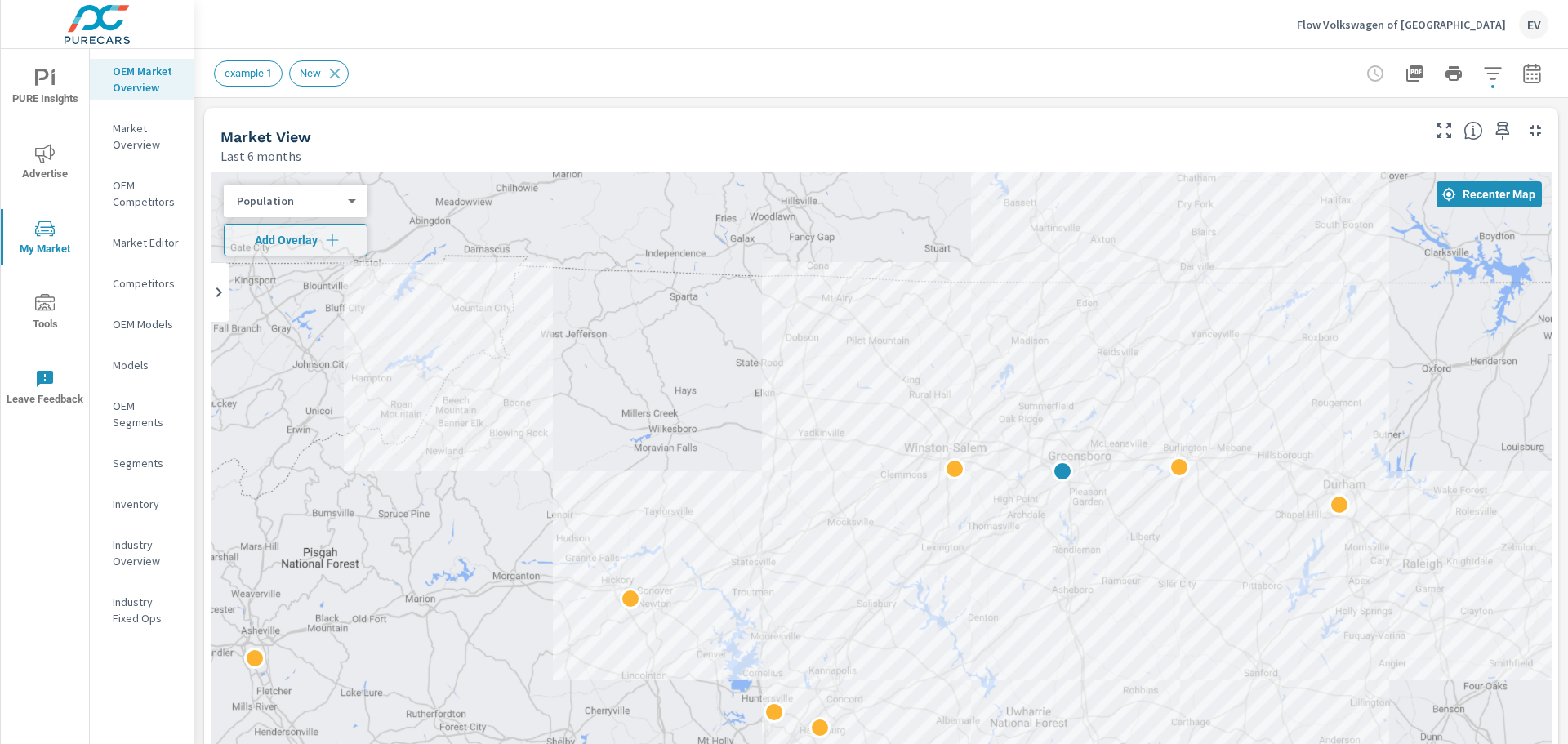
click at [343, 194] on body "PURE Insights Advertise My Market Tools Leave Feedback OEM Market Overview Mark…" at bounding box center [784, 372] width 1568 height 744
click at [335, 167] on li "Market Rank" at bounding box center [303, 175] width 159 height 26
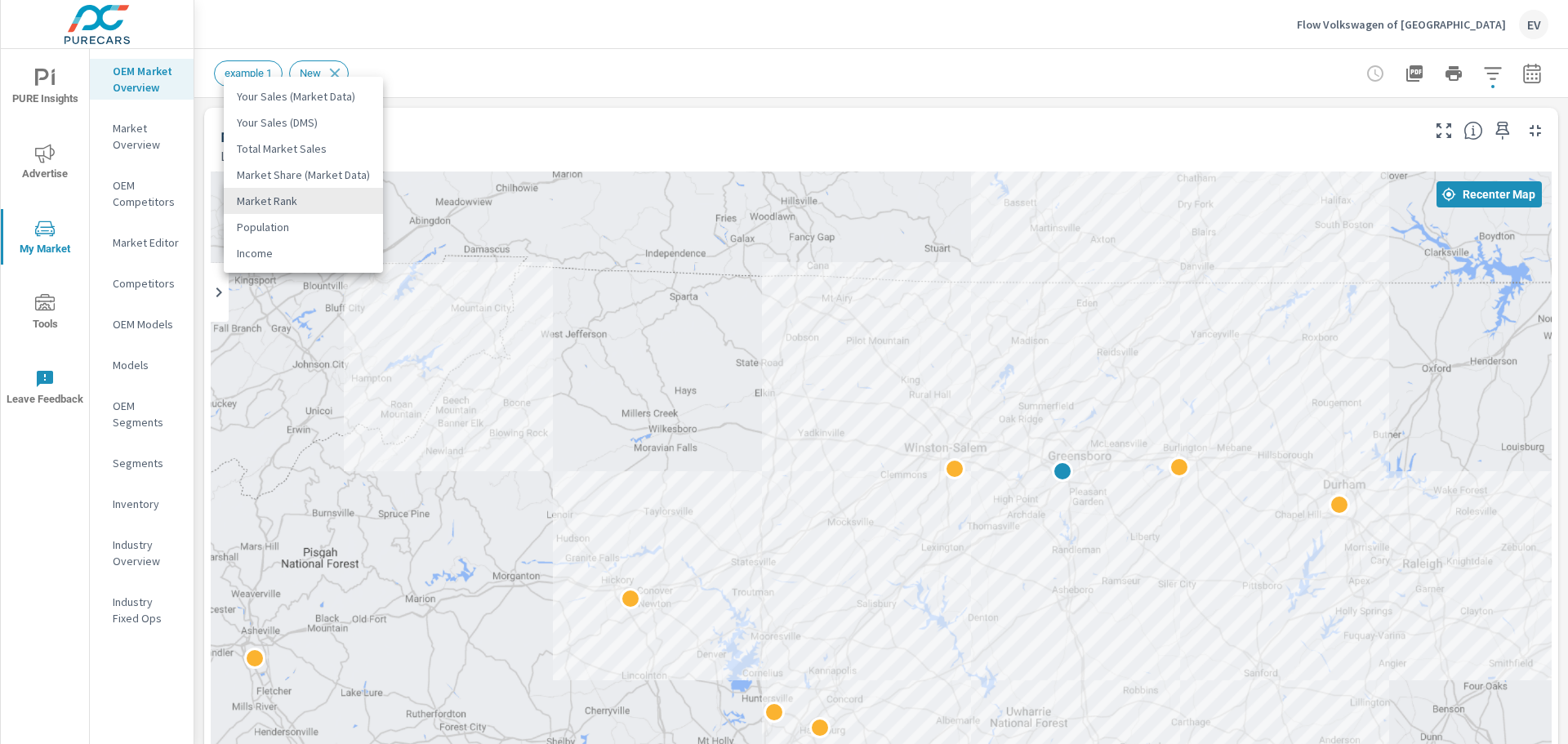
click at [335, 200] on body "PURE Insights Advertise My Market Tools Leave Feedback OEM Market Overview Mark…" at bounding box center [784, 372] width 1568 height 744
click at [334, 120] on li "Your Sales (DMS)" at bounding box center [303, 122] width 159 height 26
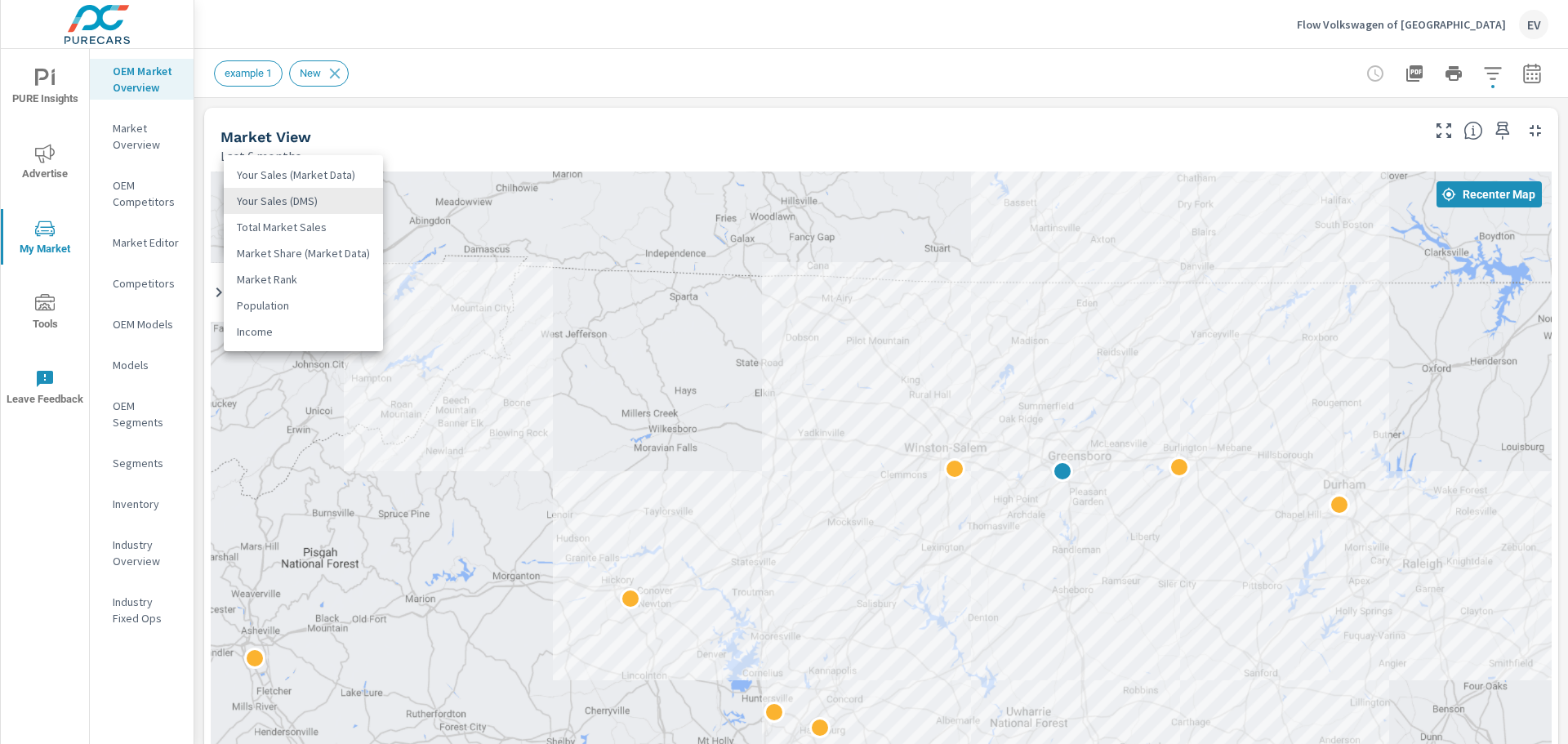
click at [306, 204] on body "PURE Insights Advertise My Market Tools Leave Feedback OEM Market Overview Mark…" at bounding box center [784, 372] width 1568 height 744
click at [304, 179] on li "Your Sales (Market Data)" at bounding box center [303, 175] width 159 height 26
click at [309, 207] on body "PURE Insights Advertise My Market Tools Leave Feedback OEM Market Overview Mark…" at bounding box center [784, 372] width 1568 height 744
click at [312, 254] on li "Total Market Sales" at bounding box center [303, 253] width 159 height 26
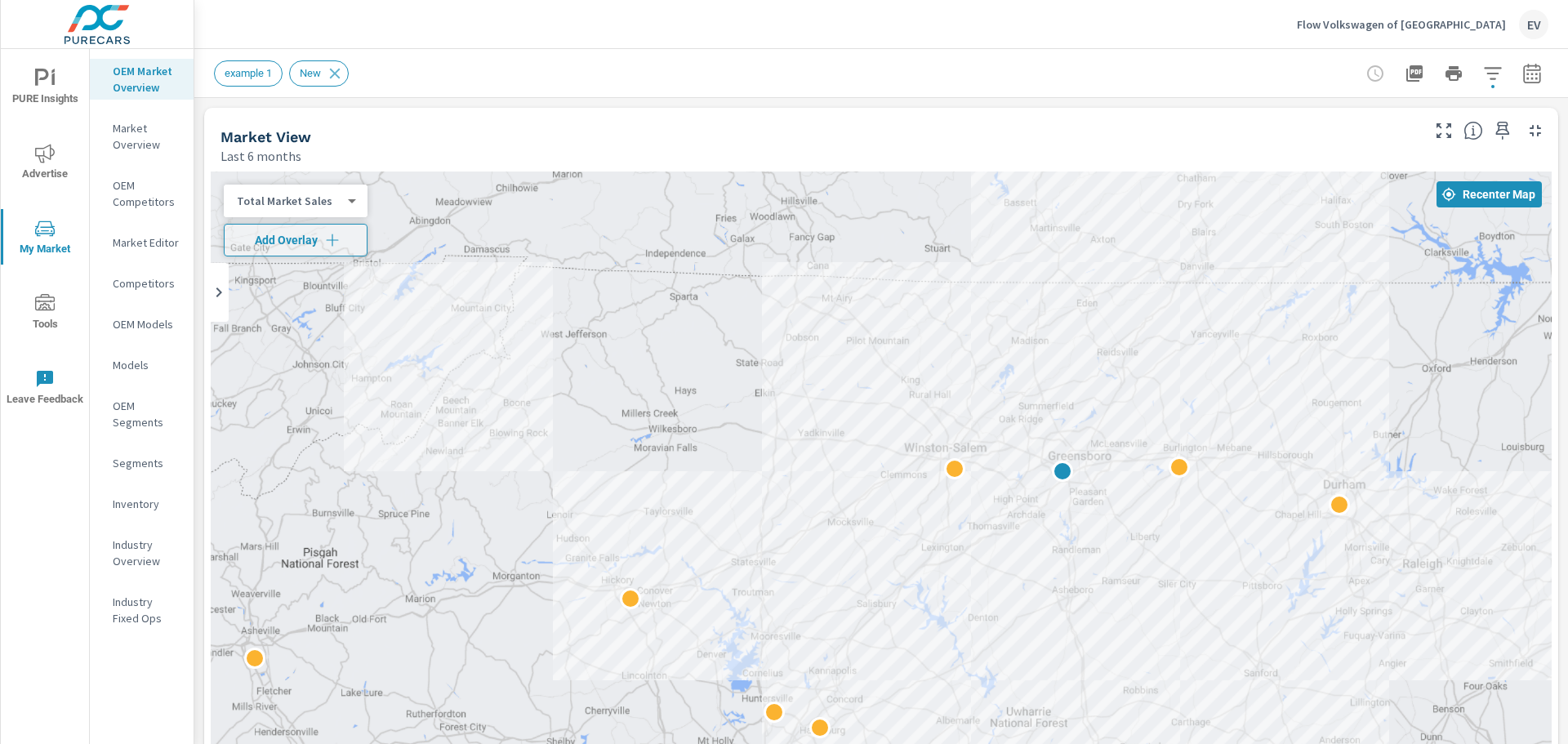
click at [305, 208] on body "PURE Insights Advertise My Market Tools Leave Feedback OEM Market Overview Mark…" at bounding box center [784, 372] width 1568 height 744
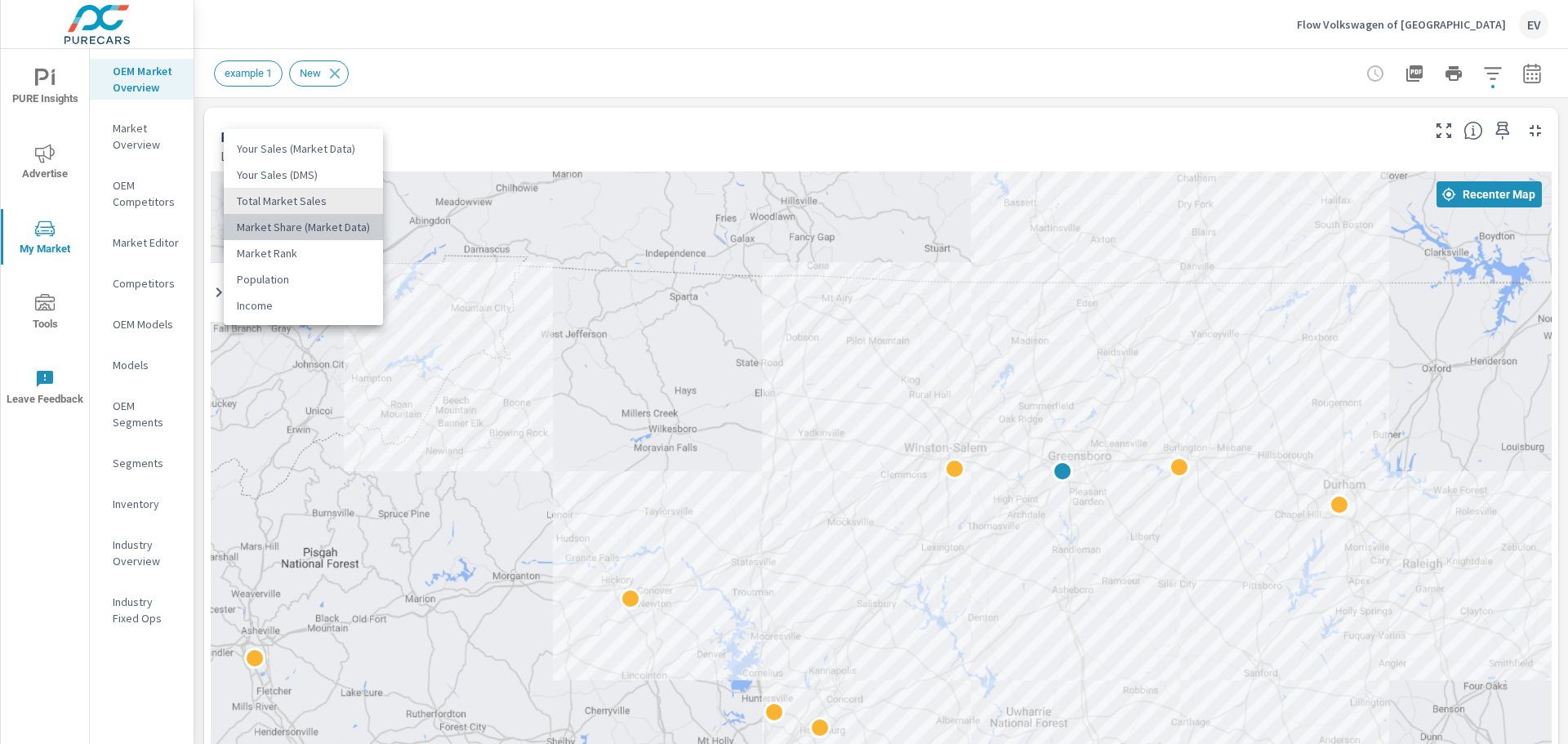
click at [304, 234] on li "Market Share (Market Data)" at bounding box center [303, 227] width 159 height 26
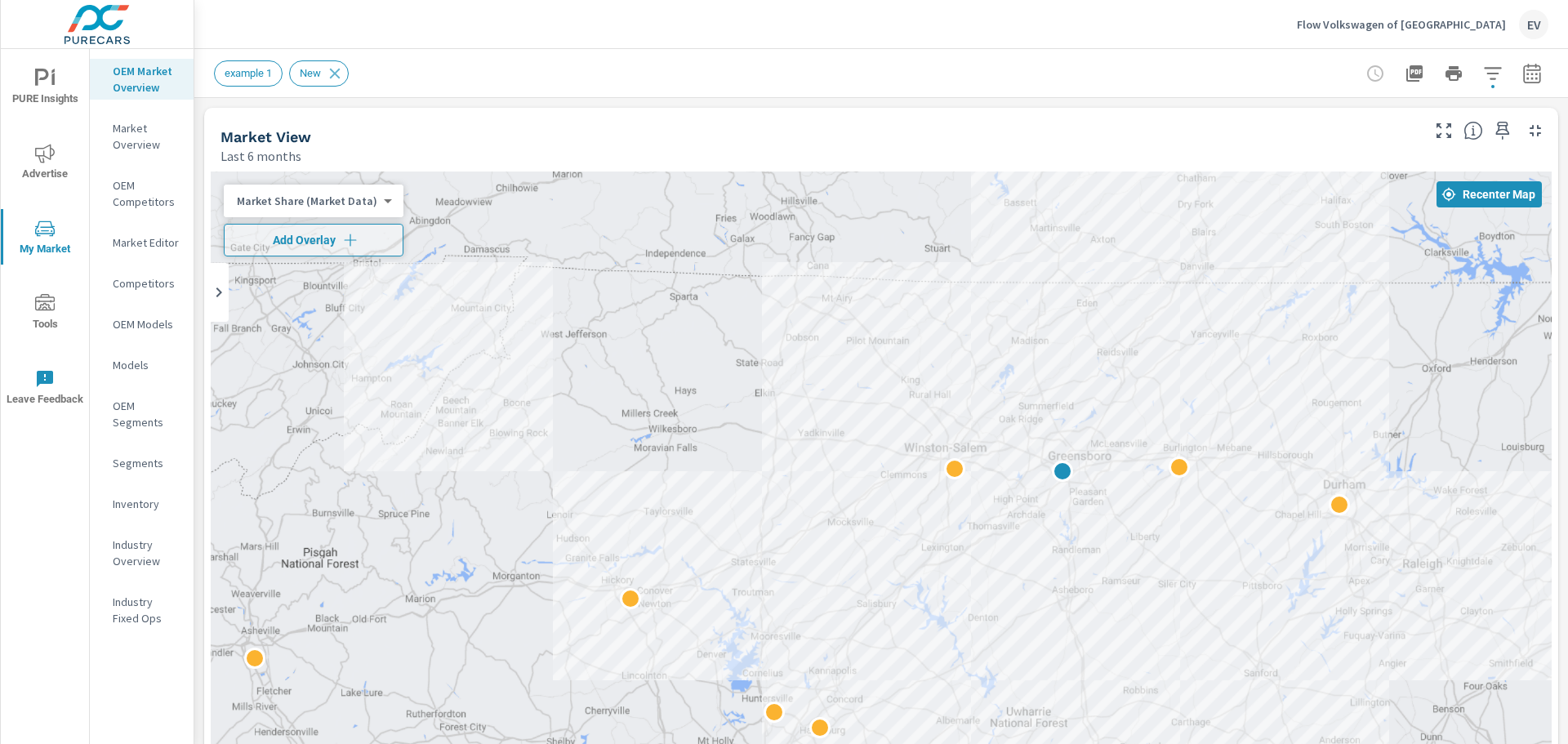
click at [309, 202] on body "PURE Insights Advertise My Market Tools Leave Feedback OEM Market Overview Mark…" at bounding box center [784, 372] width 1568 height 744
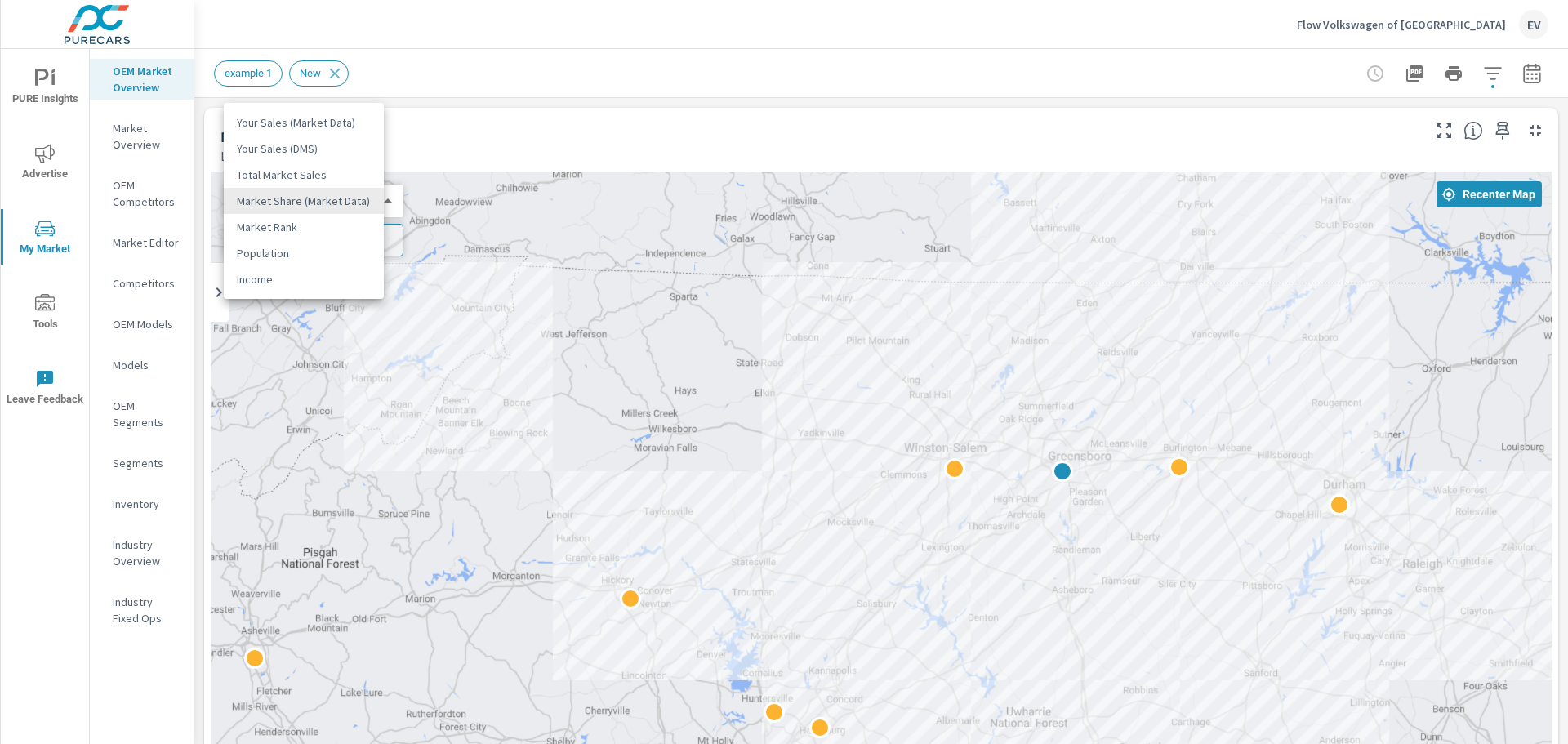
click at [317, 119] on li "Your Sales (Market Data)" at bounding box center [304, 122] width 160 height 26
